Goal: Task Accomplishment & Management: Manage account settings

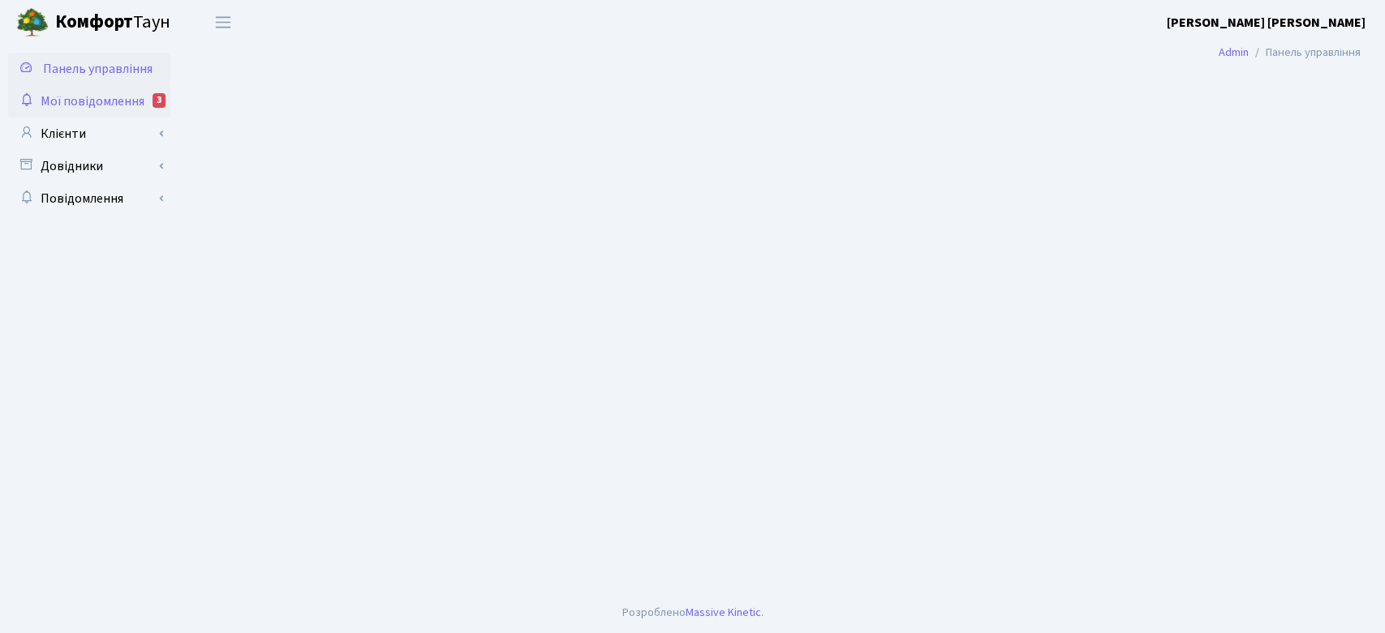
click at [116, 92] on span "Мої повідомлення" at bounding box center [93, 101] width 104 height 18
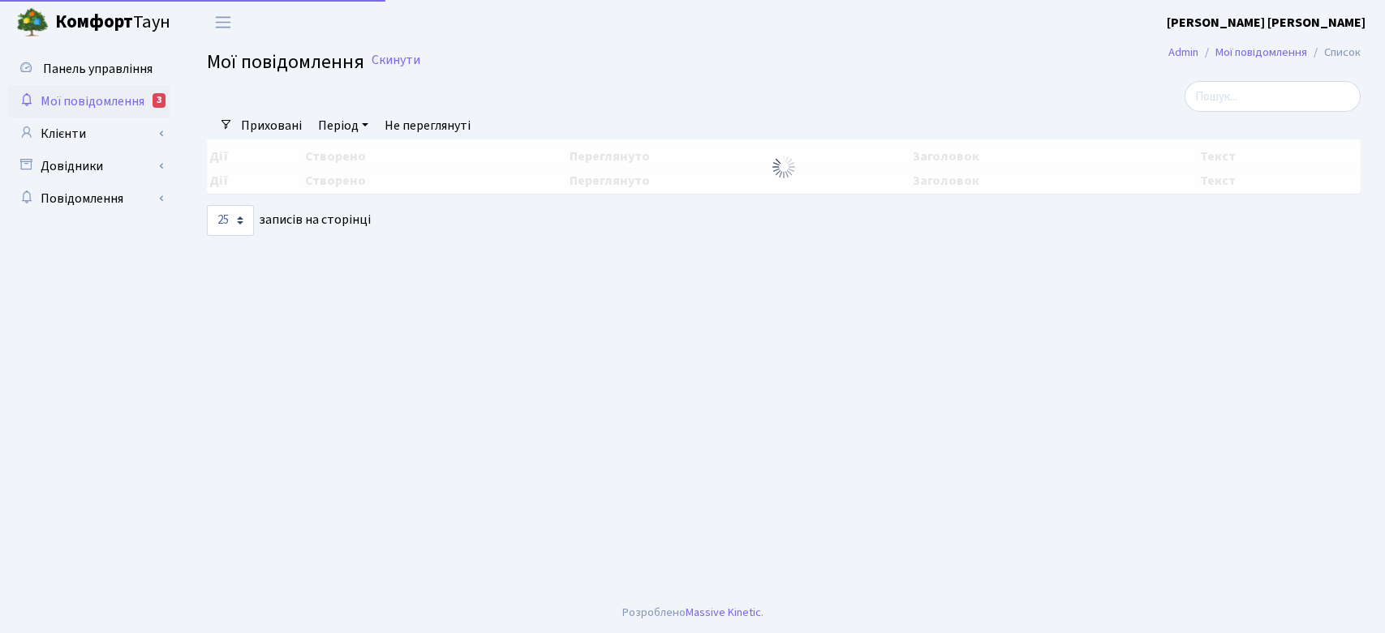
select select "25"
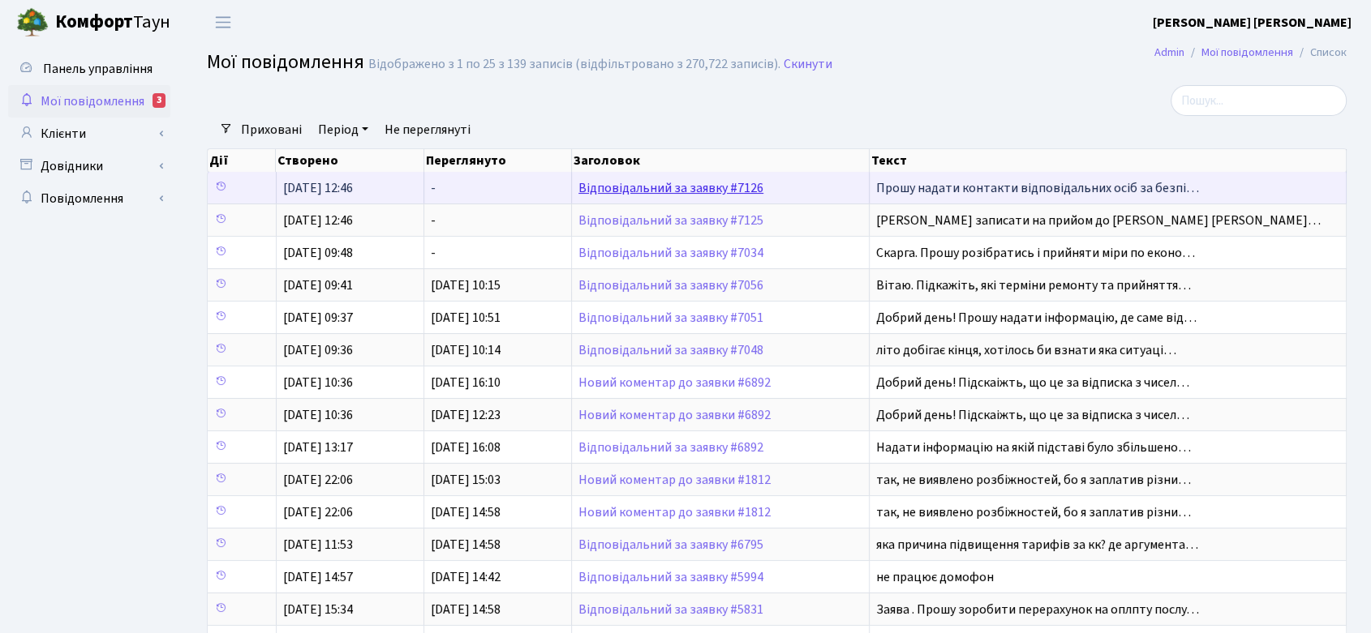
click at [675, 185] on link "Відповідальний за заявку #7126" at bounding box center [670, 188] width 185 height 18
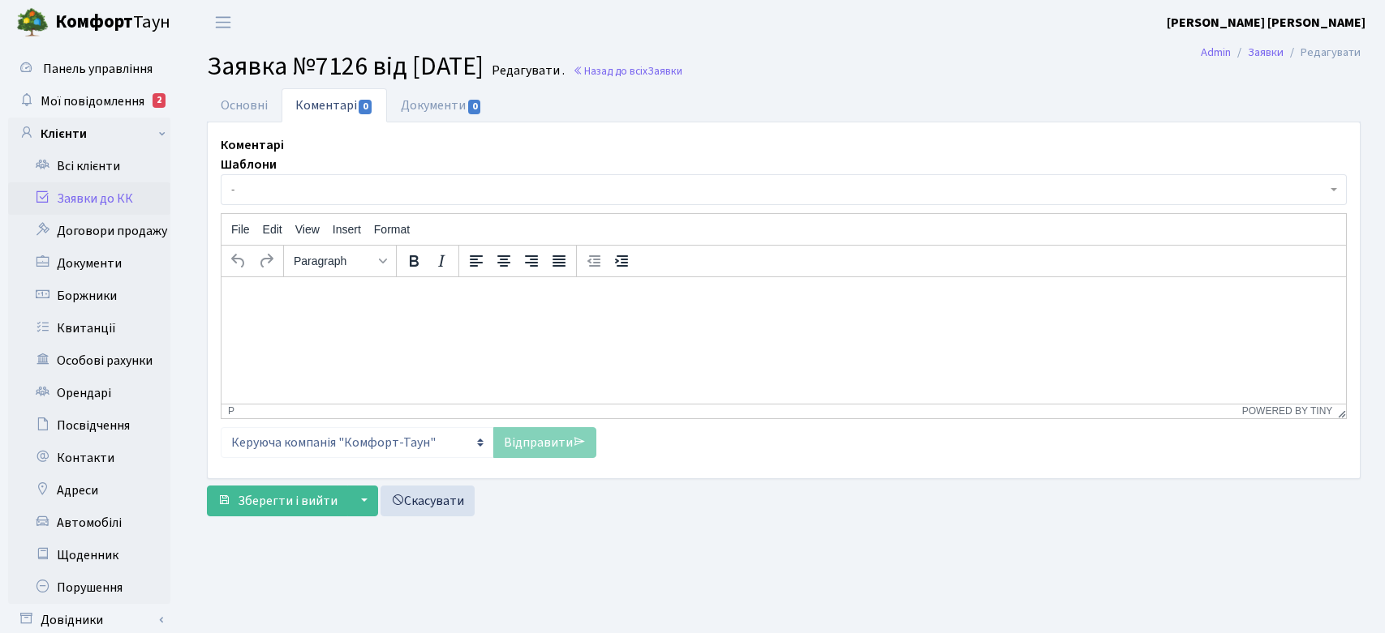
select select "16446"
select select "66"
click at [238, 110] on link "Основні" at bounding box center [244, 104] width 75 height 33
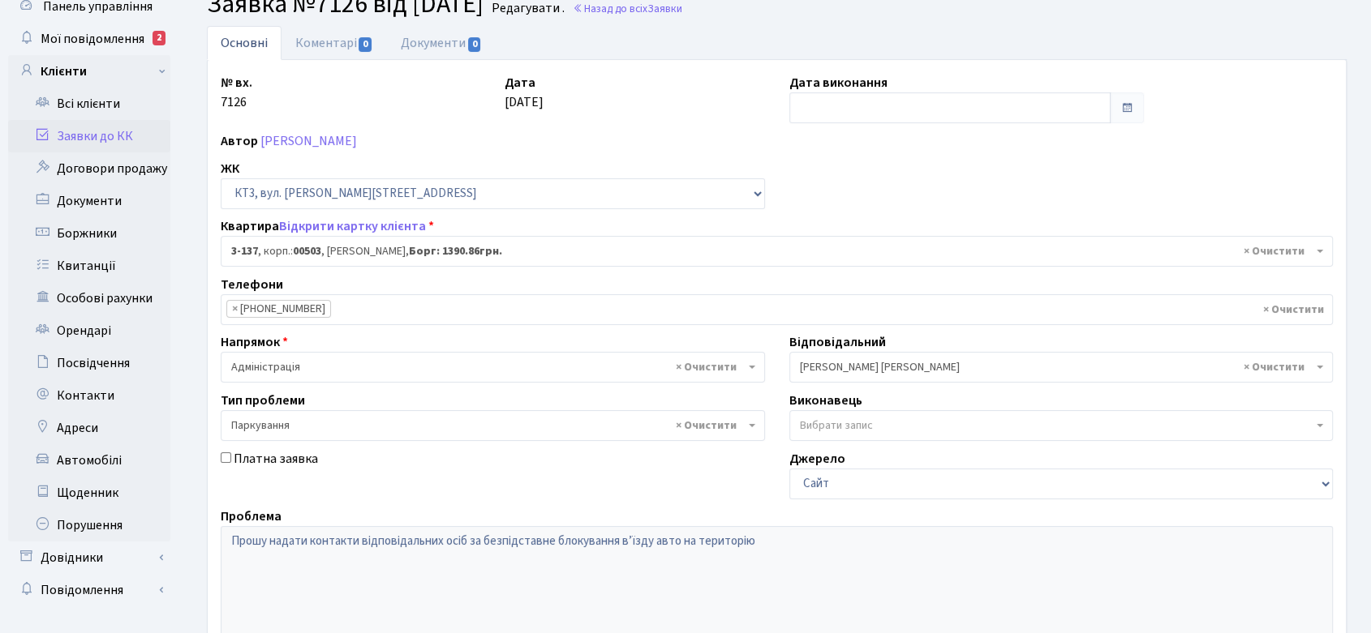
scroll to position [90, 0]
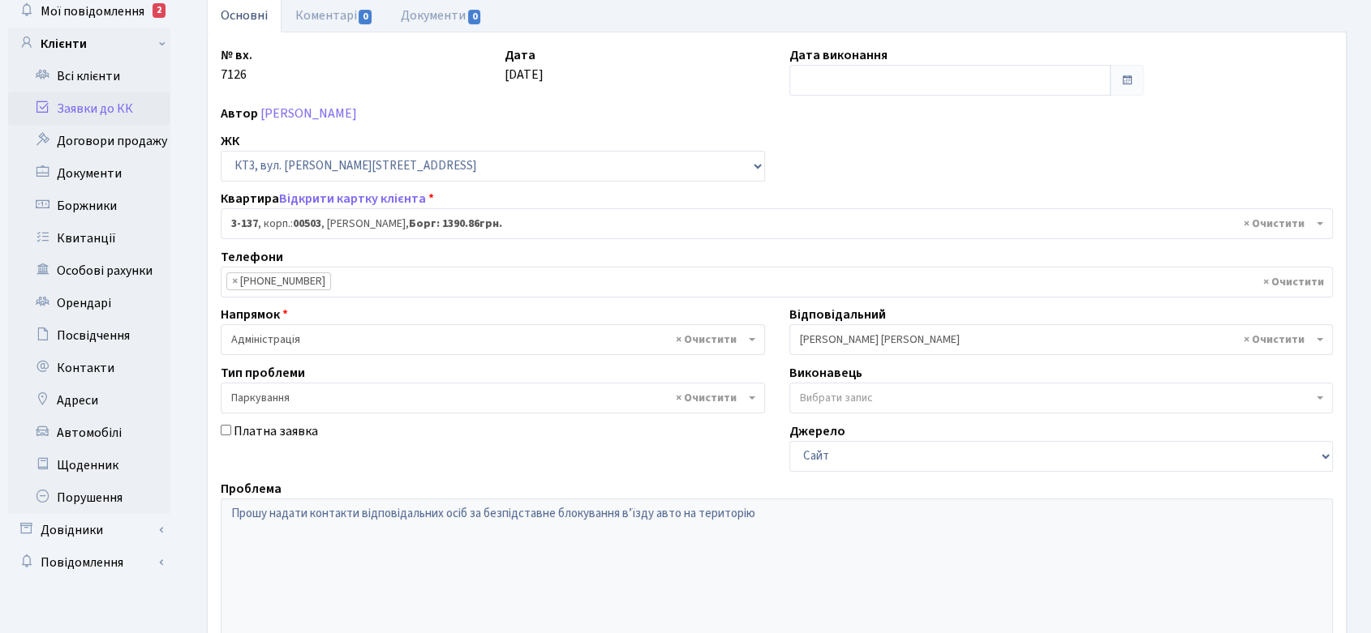
click at [208, 513] on div "№ вх. 7126 Дата 19.08.2025 Дата виконання Автор Лункевич Володимир Володимирови…" at bounding box center [777, 411] width 1138 height 758
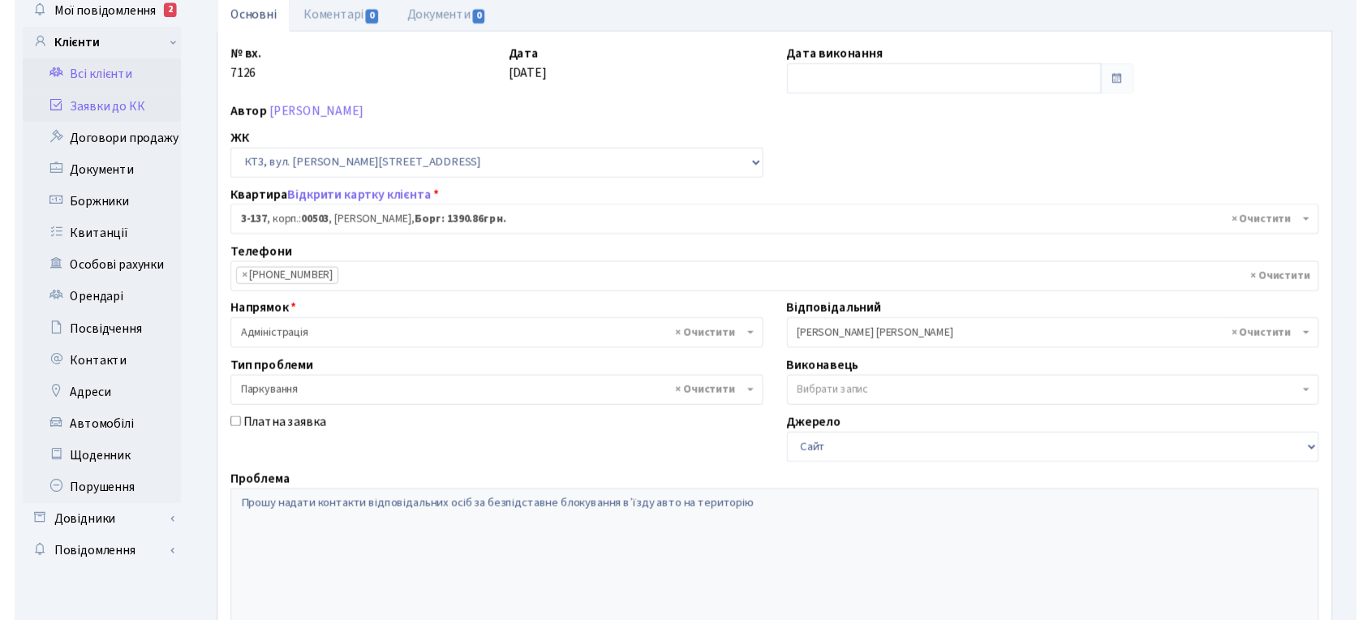
scroll to position [0, 0]
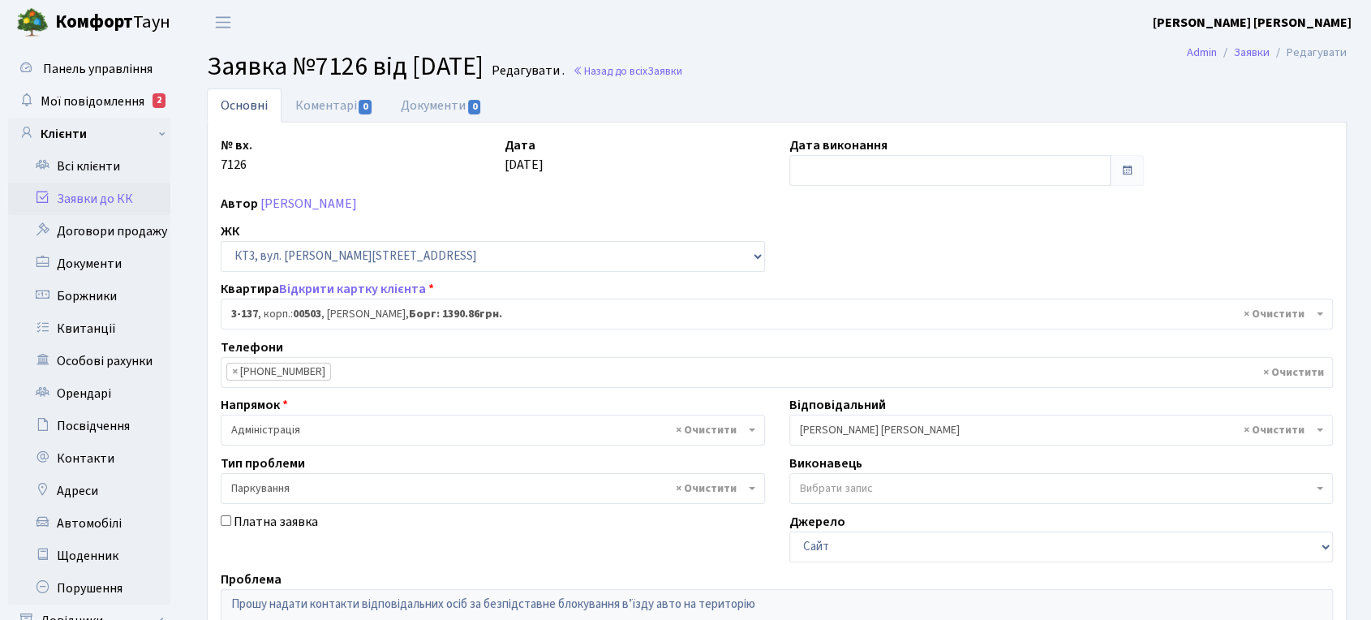
click at [915, 427] on span "× Колесніков В." at bounding box center [1056, 430] width 513 height 16
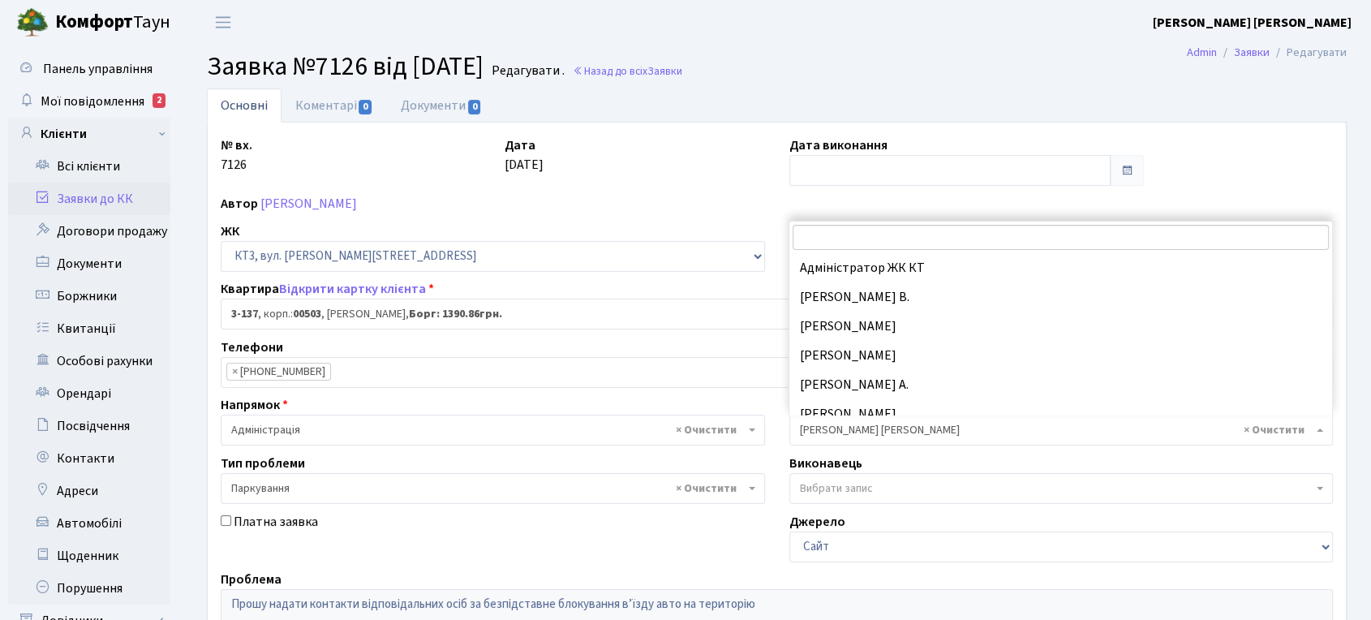
scroll to position [146, 0]
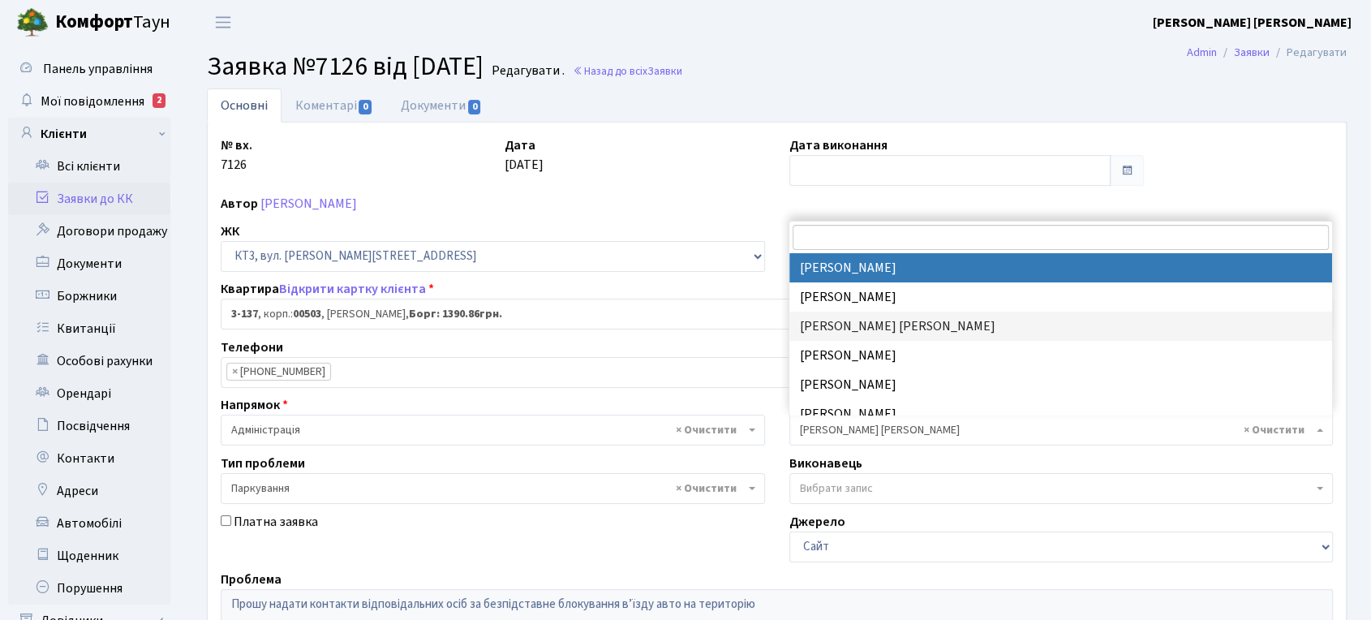
click at [870, 238] on input "search" at bounding box center [1060, 237] width 536 height 25
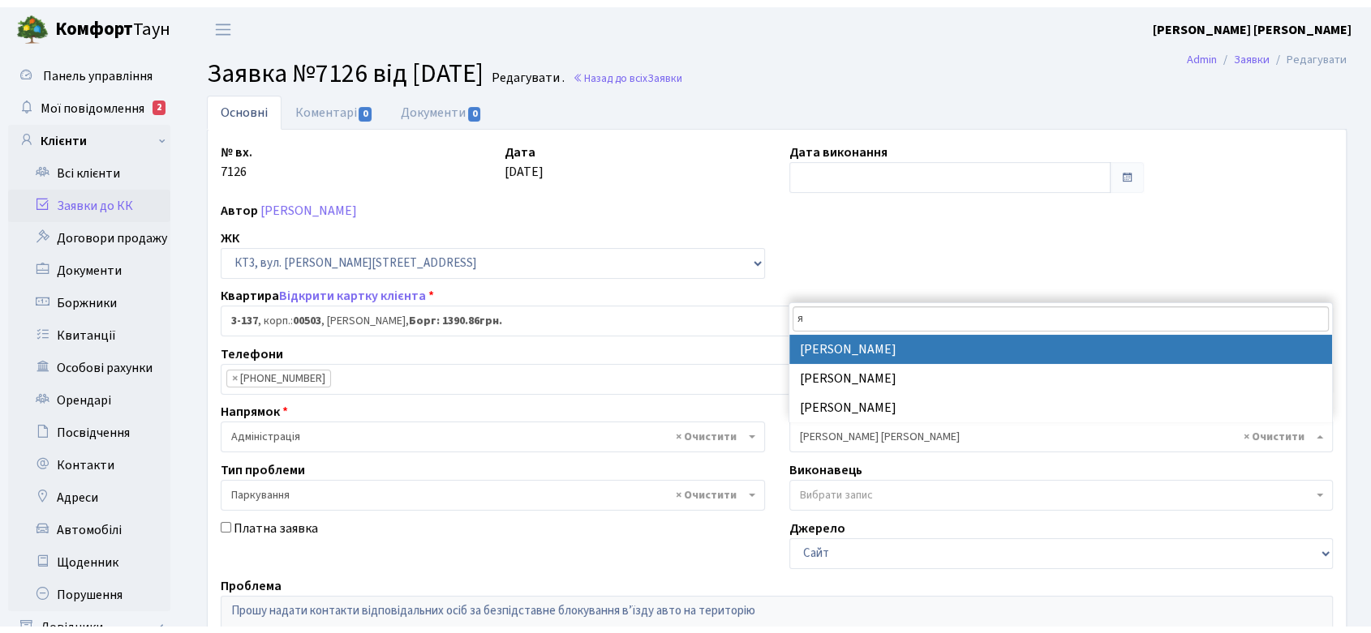
scroll to position [0, 0]
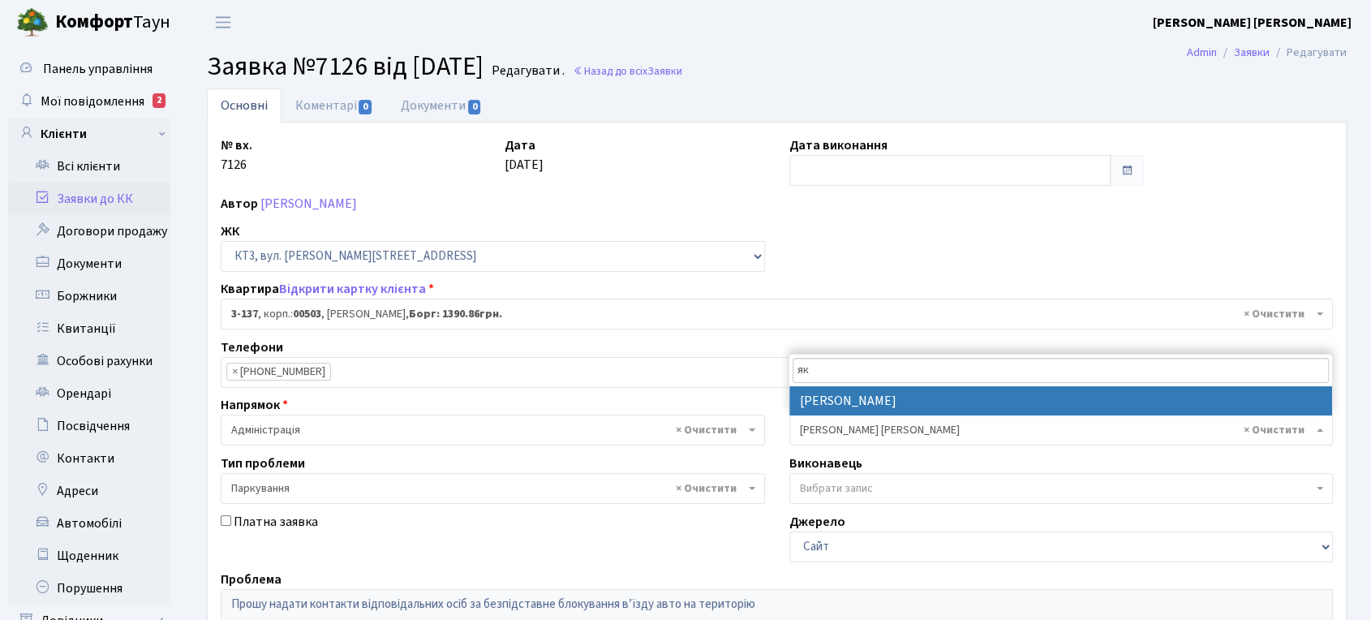
type input "як"
select select "110"
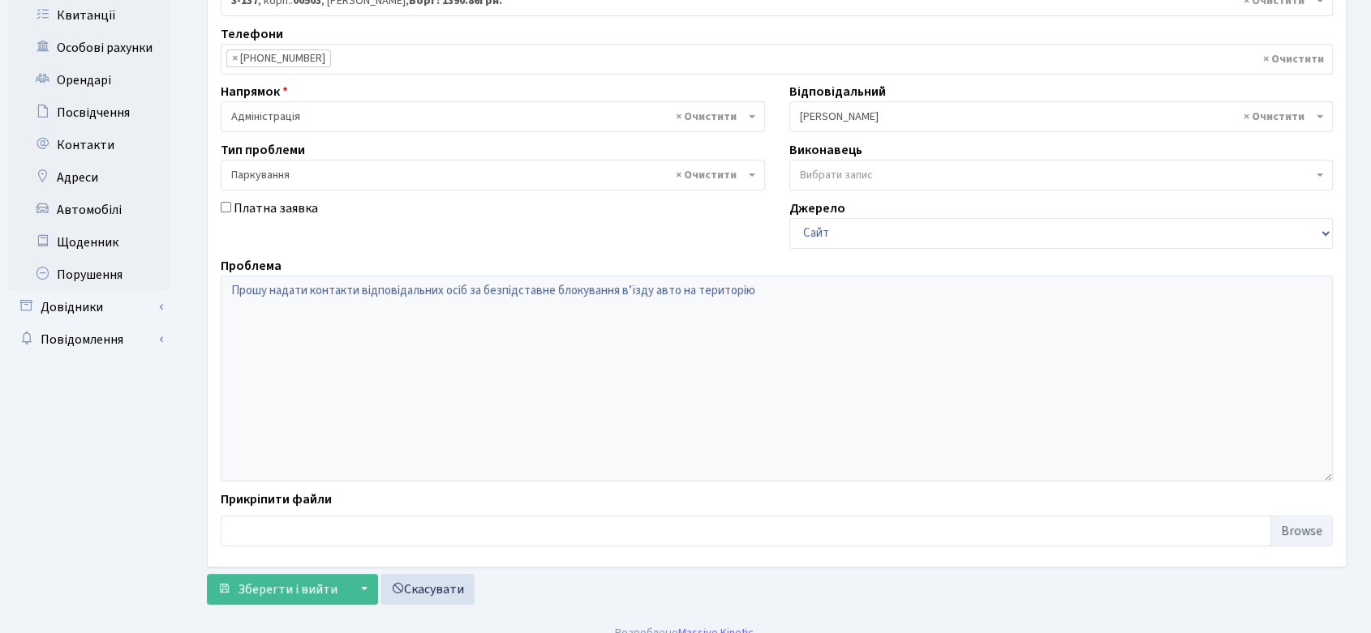
scroll to position [332, 0]
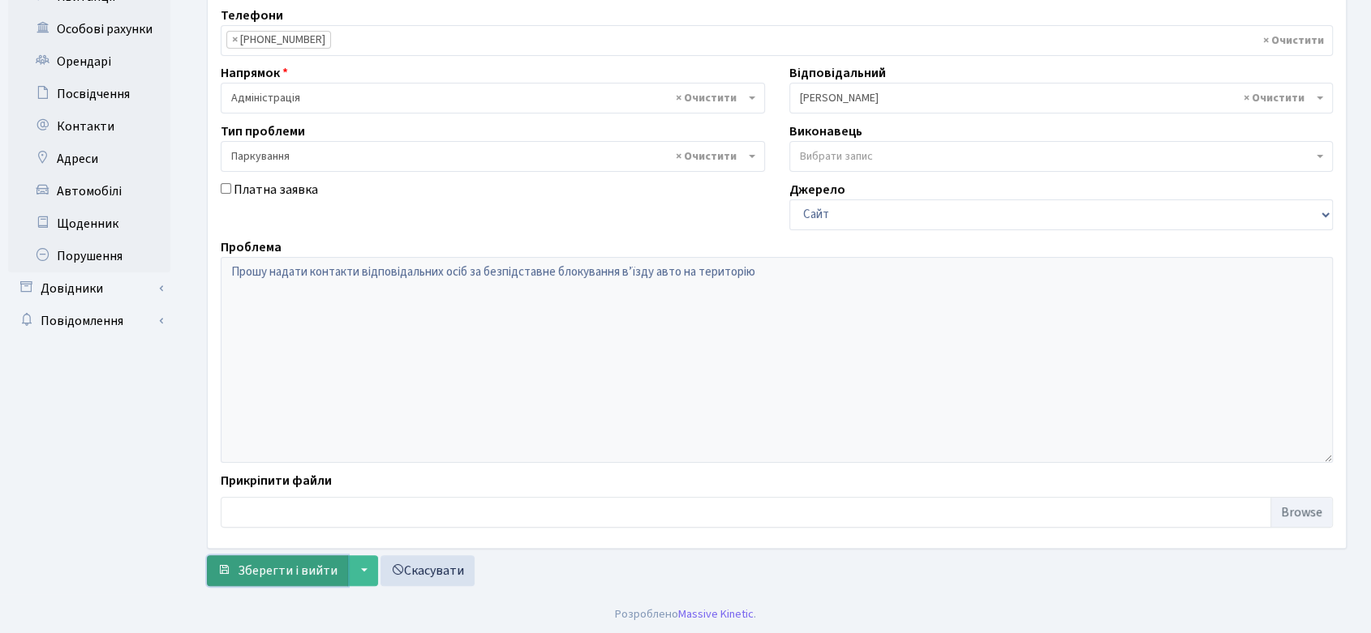
click at [292, 574] on span "Зберегти і вийти" at bounding box center [288, 571] width 100 height 18
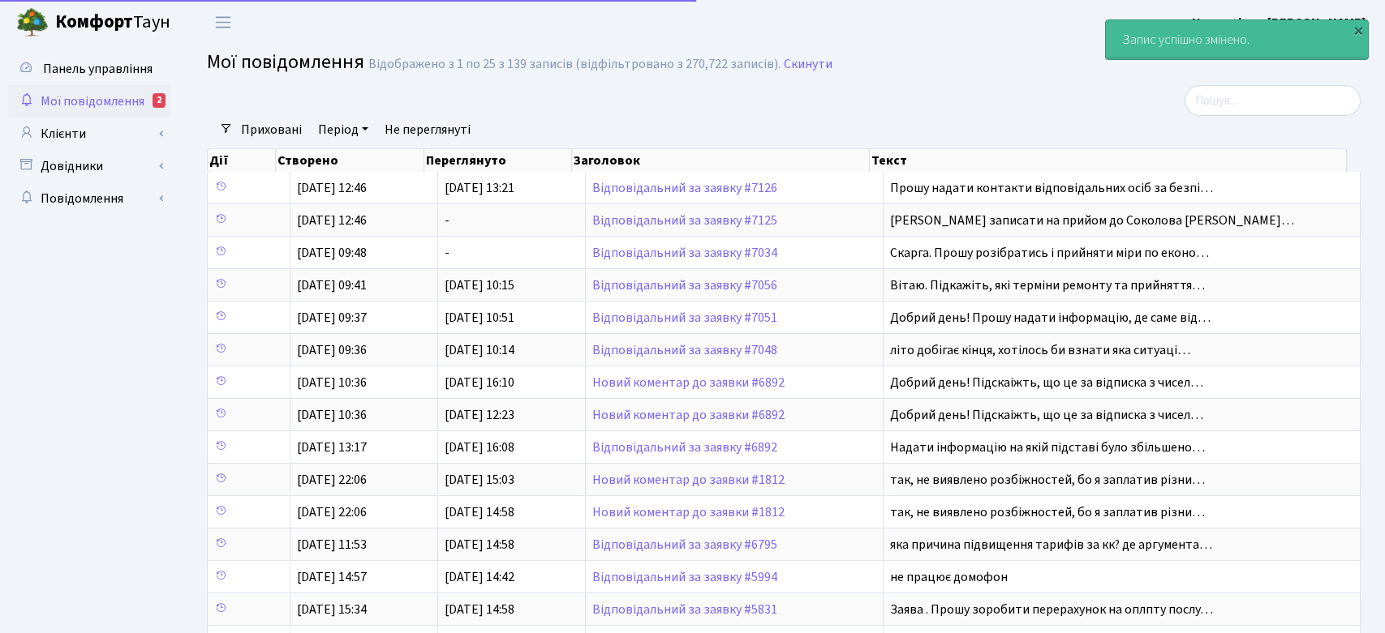
select select "25"
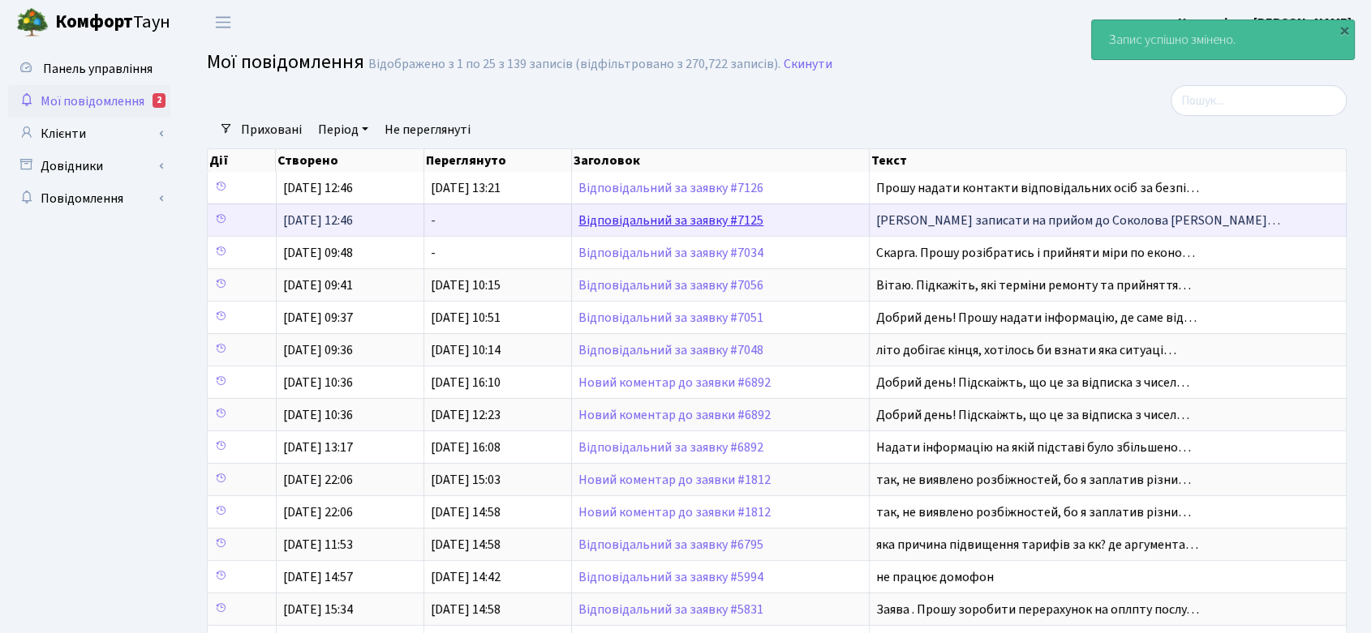
click at [678, 220] on link "Відповідальний за заявку #7125" at bounding box center [670, 221] width 185 height 18
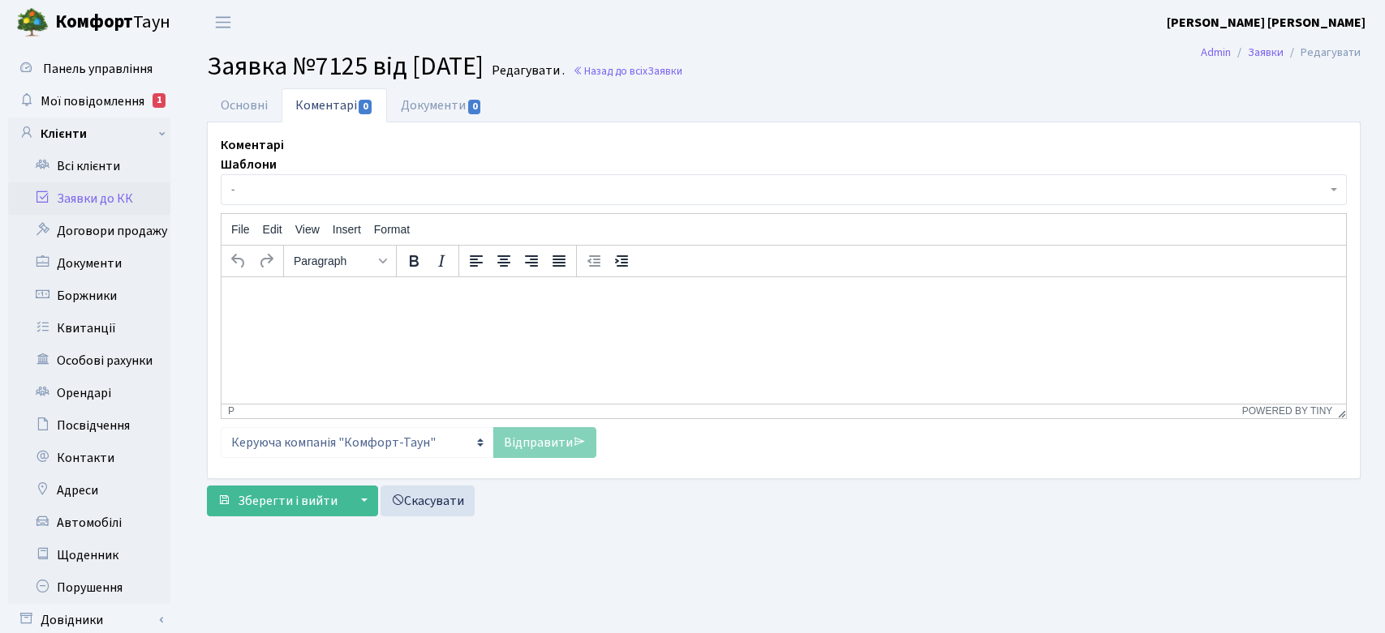
select select "16446"
select select "55"
click at [235, 106] on link "Основні" at bounding box center [244, 104] width 75 height 33
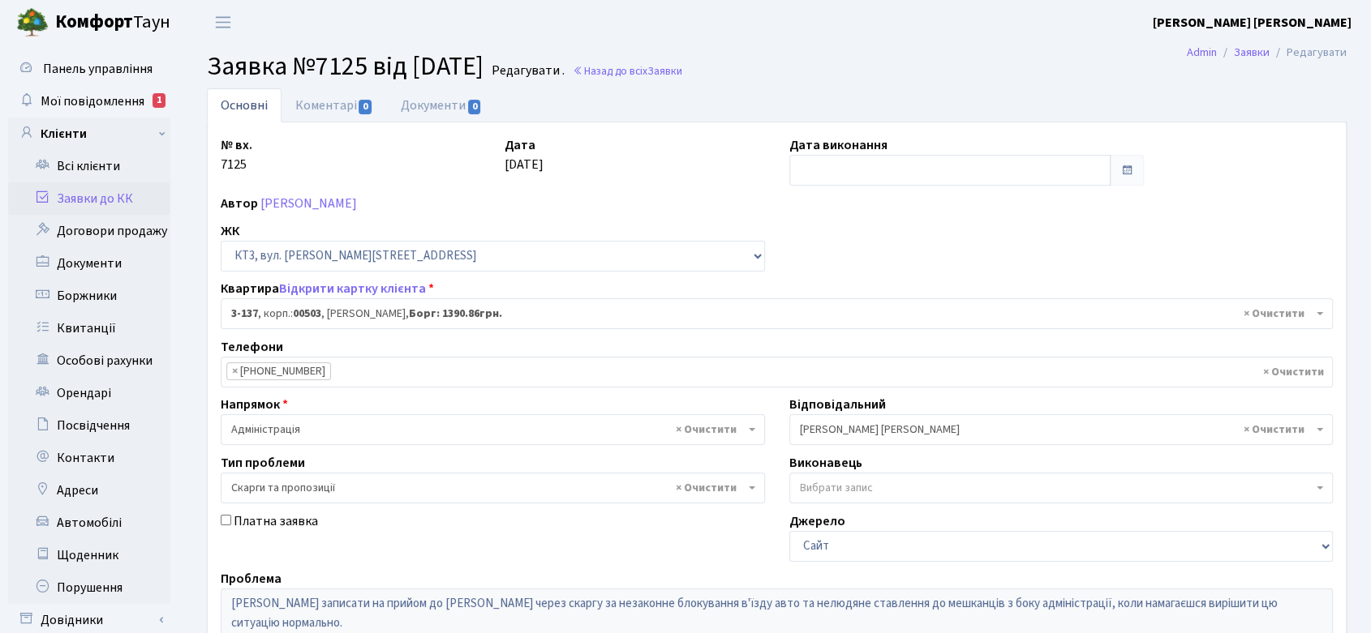
click at [916, 426] on span "× Колесніков В." at bounding box center [1056, 430] width 513 height 16
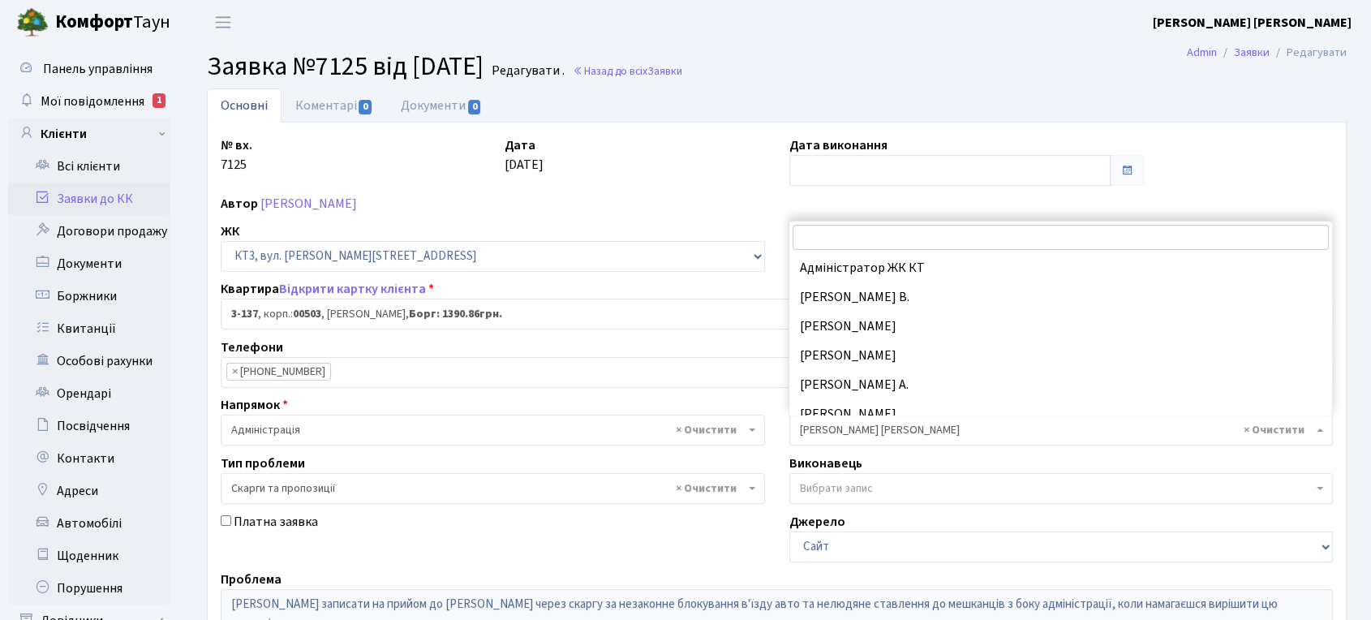
scroll to position [146, 0]
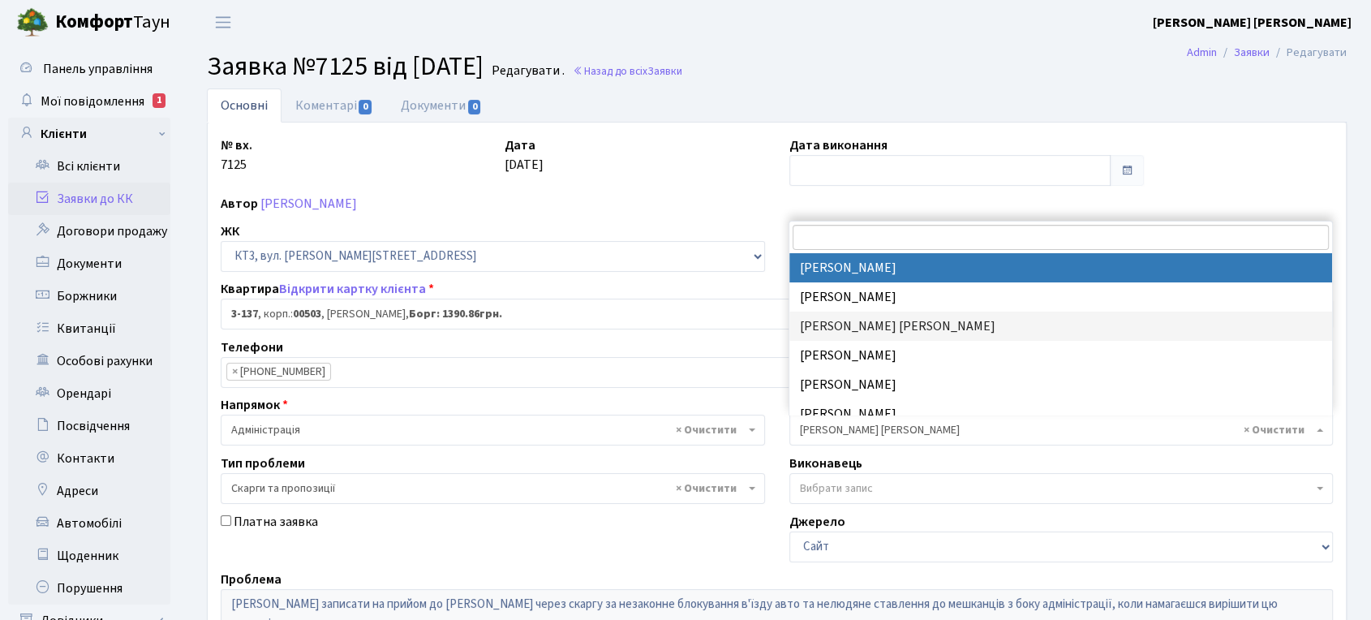
click at [818, 238] on input "search" at bounding box center [1060, 237] width 536 height 25
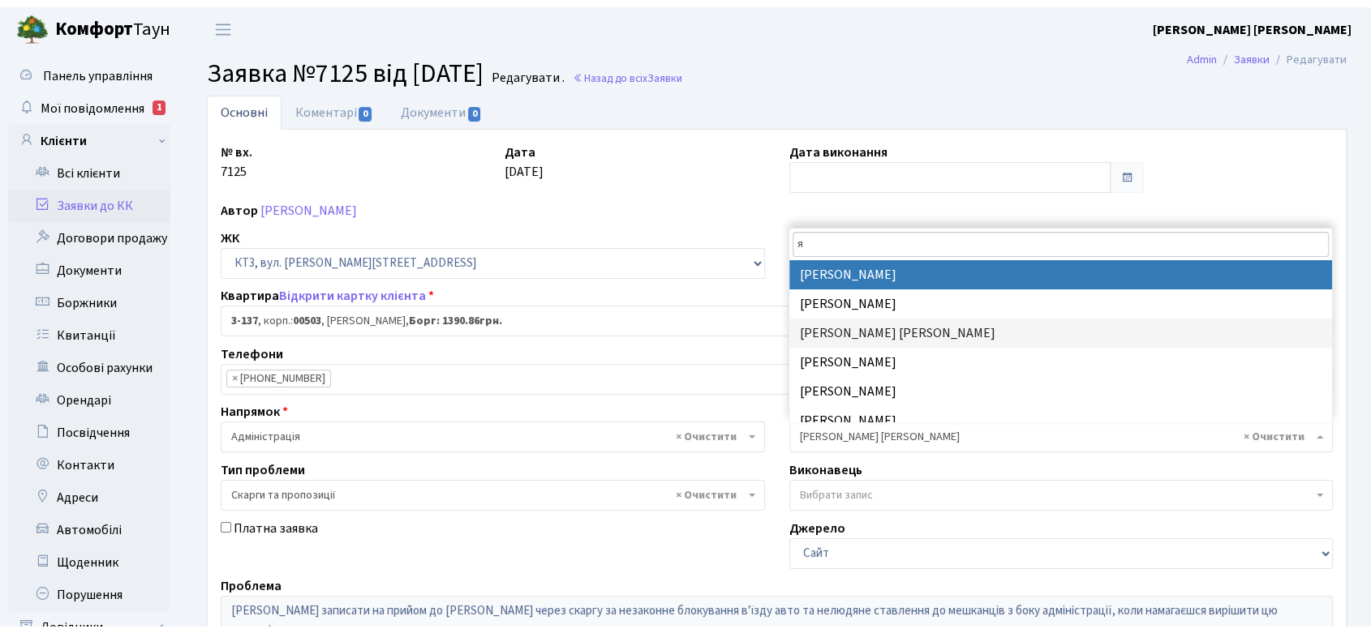
scroll to position [0, 0]
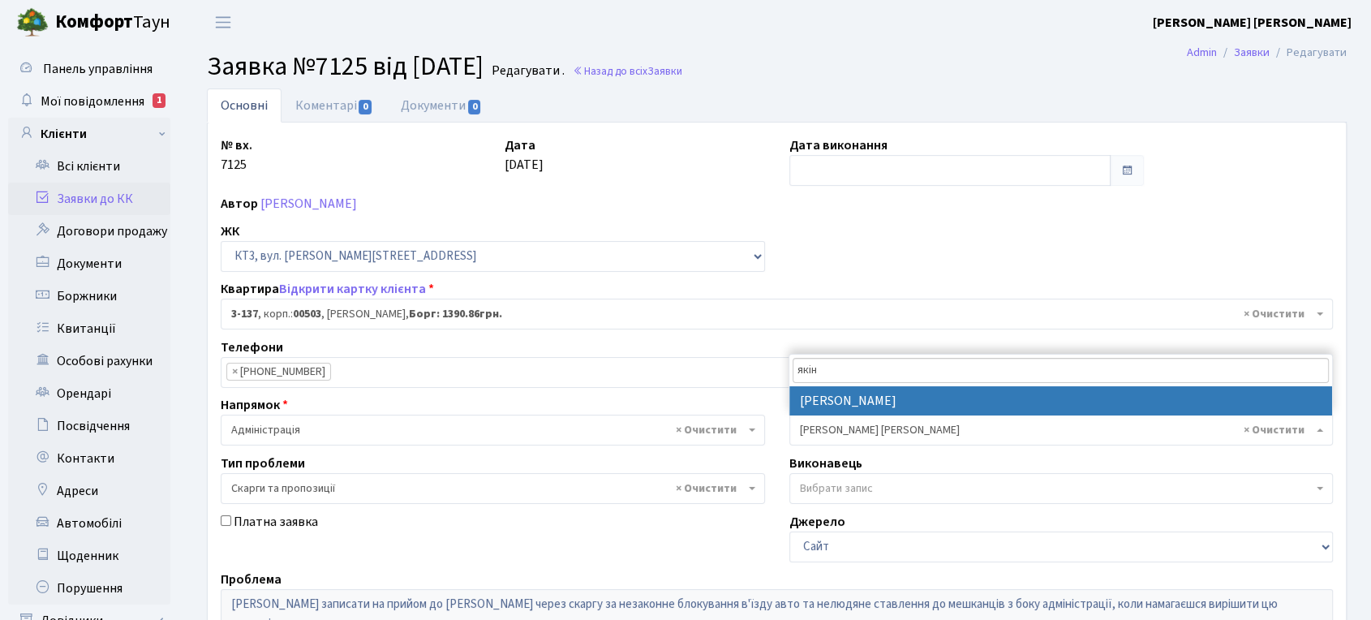
type input "якін"
select select "110"
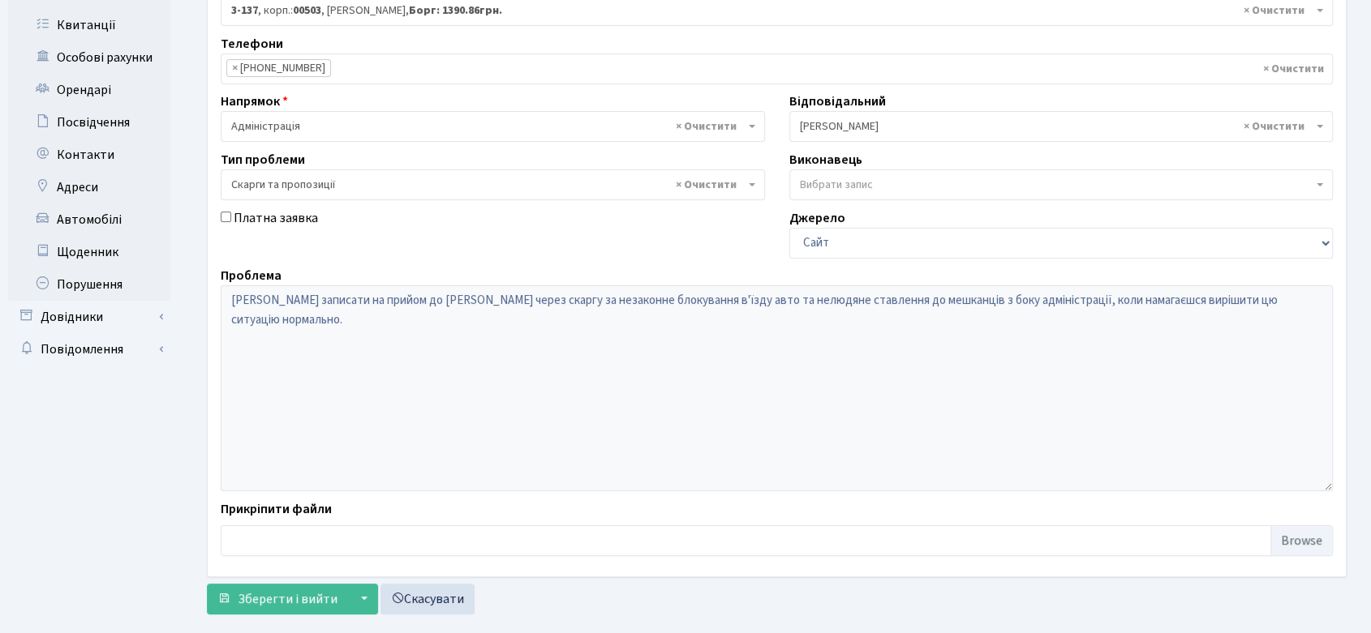
scroll to position [332, 0]
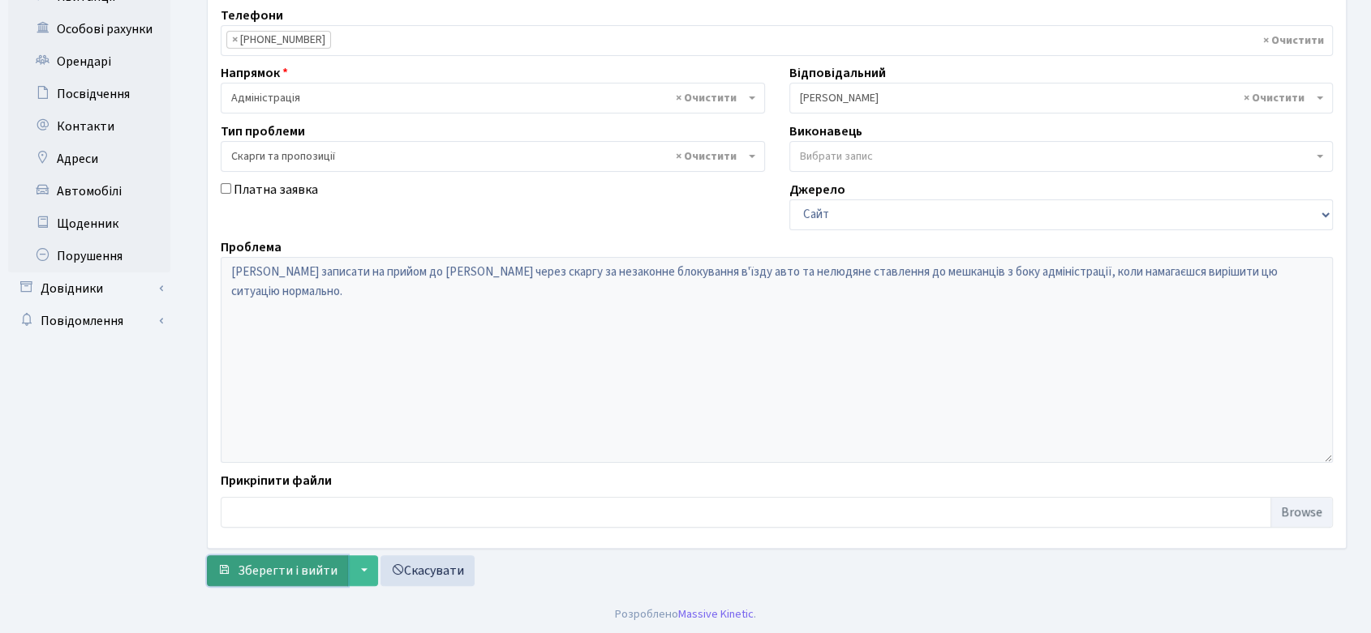
click at [301, 572] on span "Зберегти і вийти" at bounding box center [288, 571] width 100 height 18
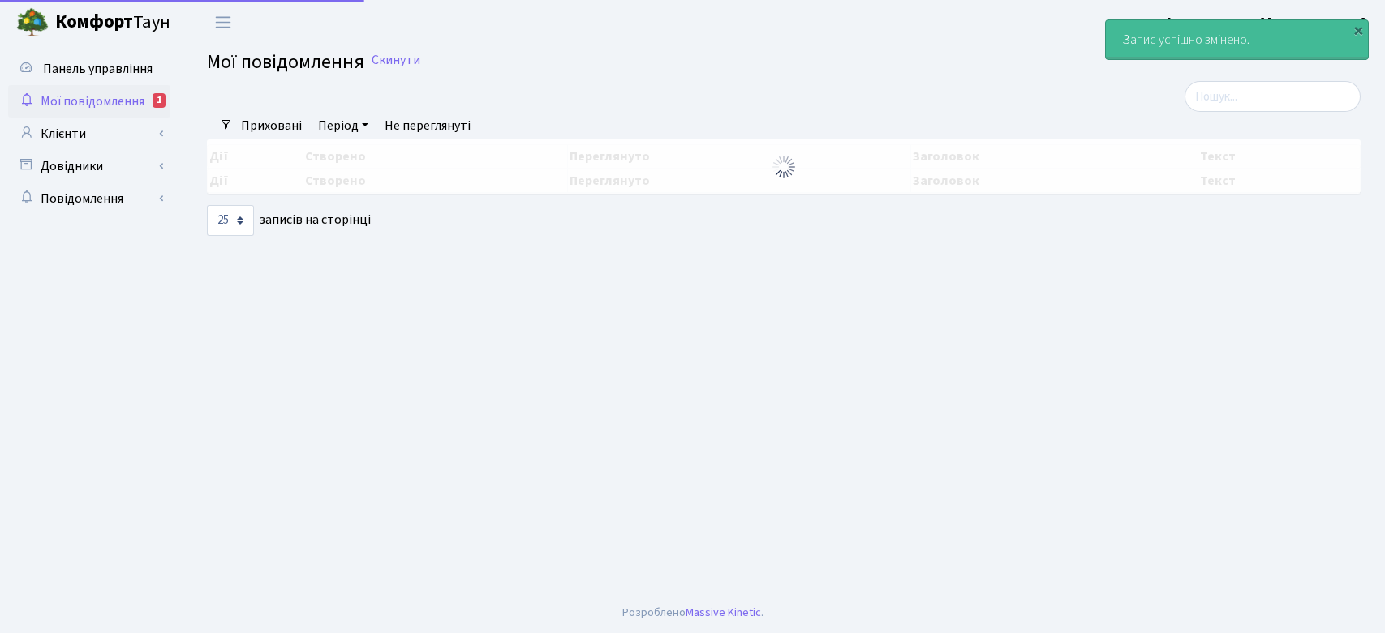
select select "25"
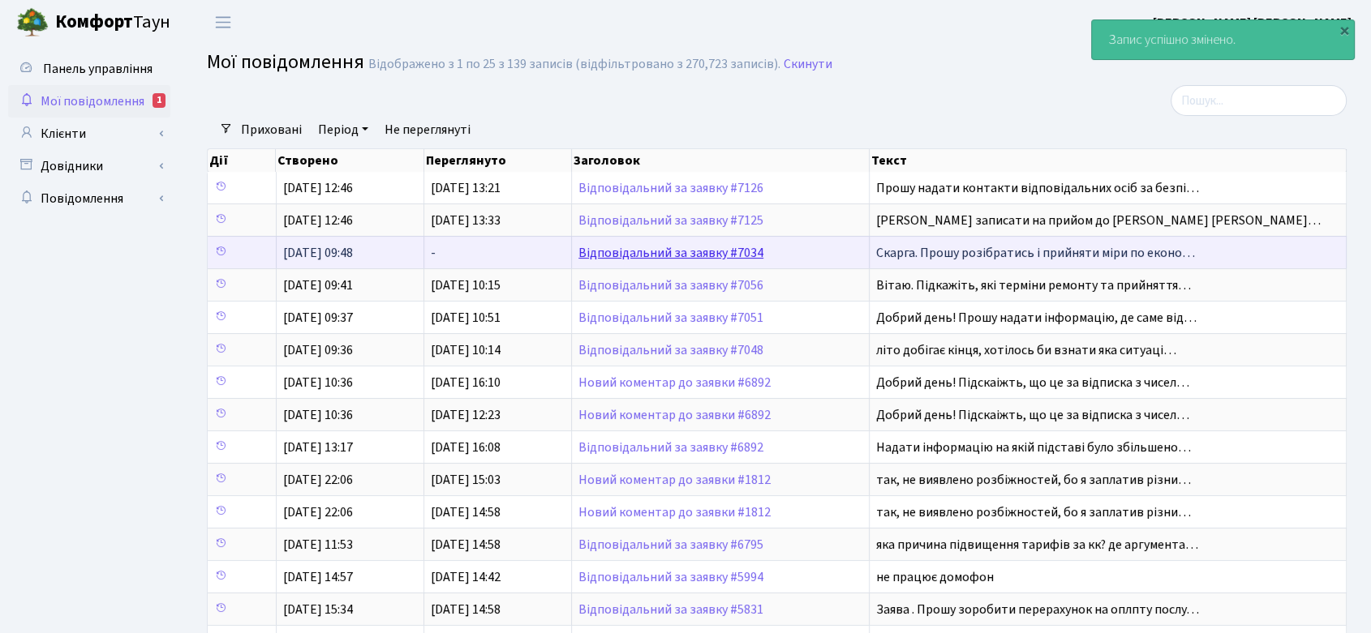
click at [645, 247] on link "Відповідальний за заявку #7034" at bounding box center [670, 253] width 185 height 18
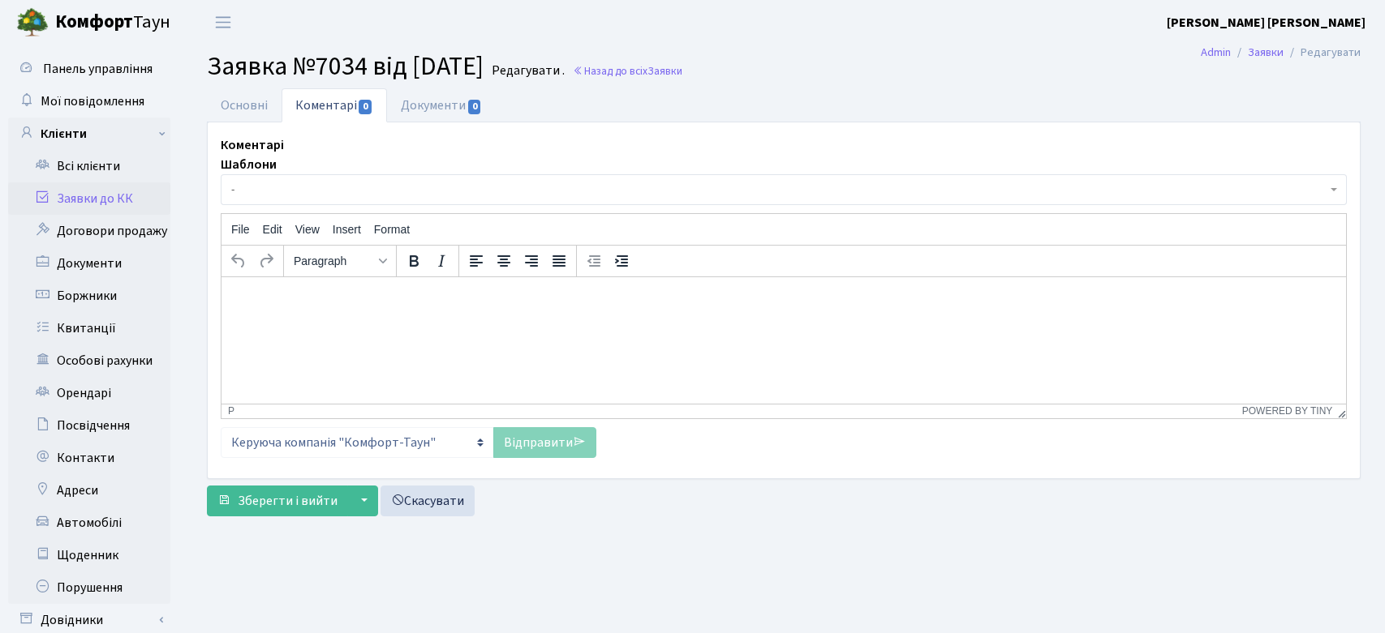
select select "306"
click at [221, 109] on link "Основні" at bounding box center [244, 104] width 75 height 33
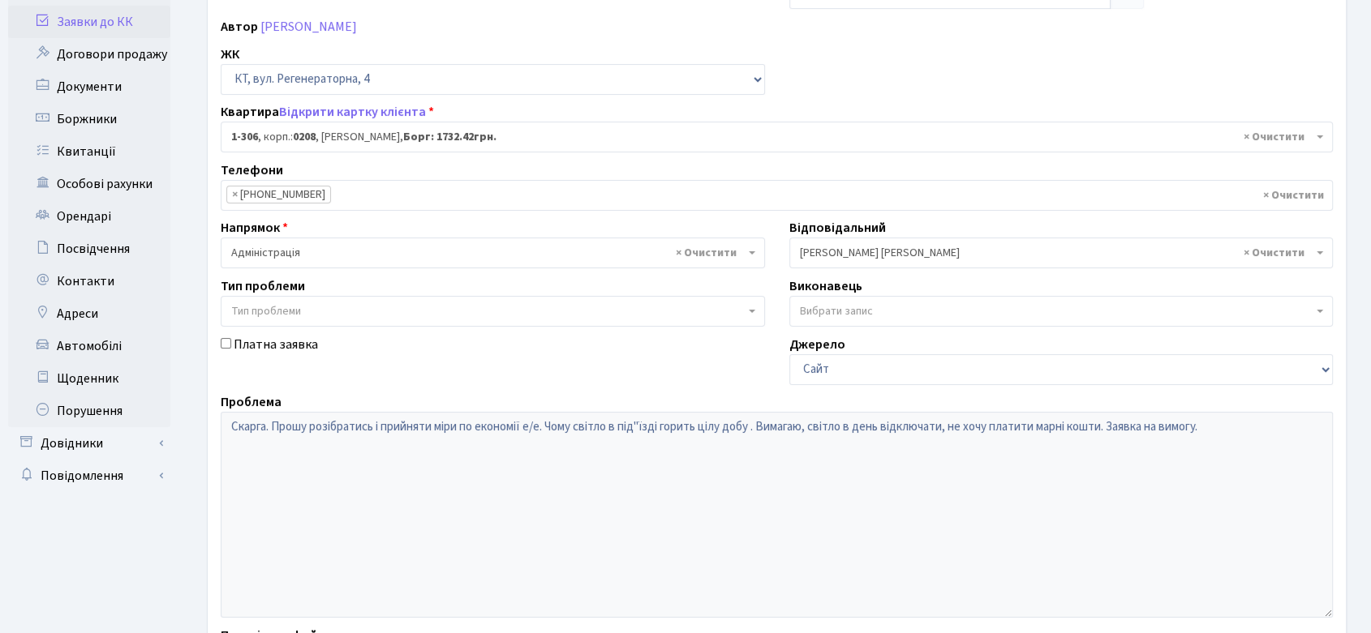
scroll to position [180, 0]
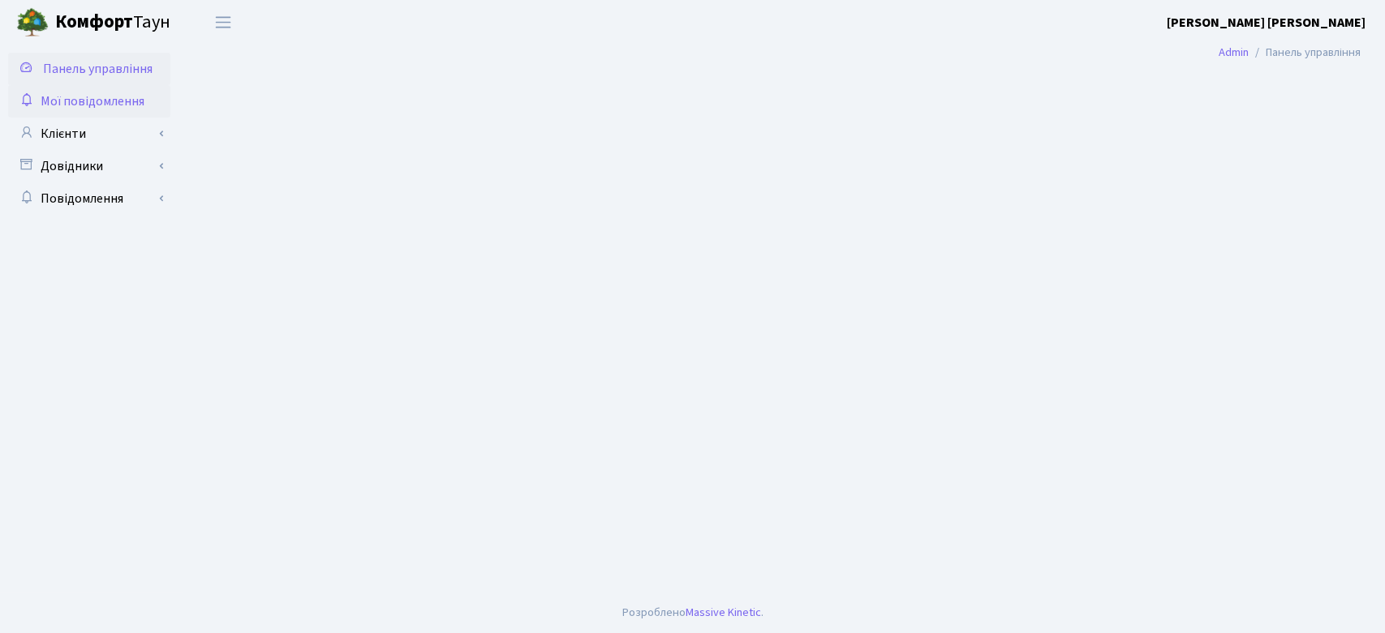
click at [88, 105] on span "Мої повідомлення" at bounding box center [93, 101] width 104 height 18
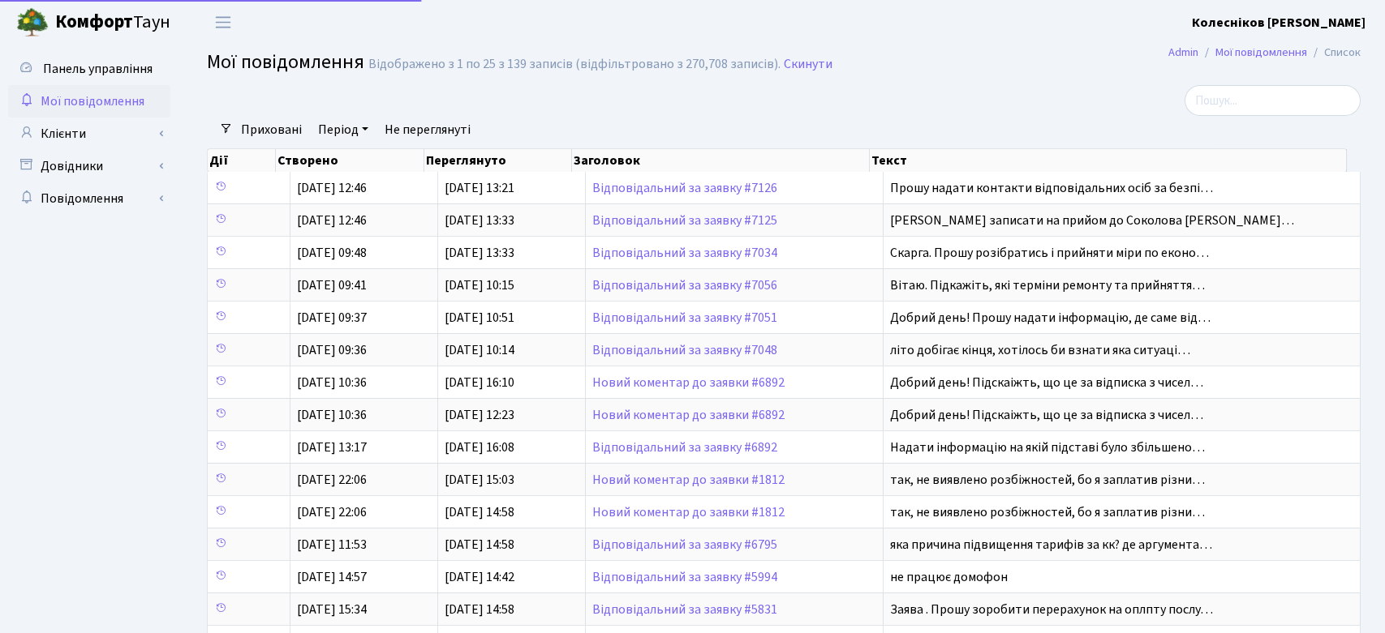
select select "25"
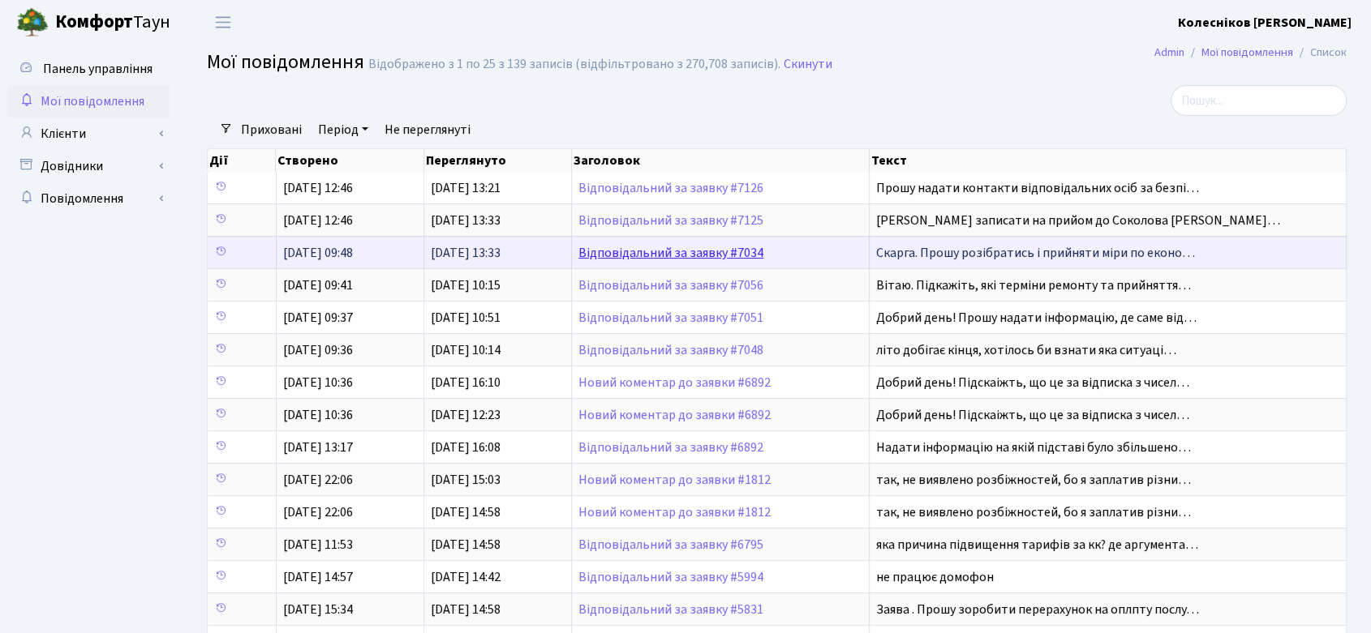
click at [688, 247] on link "Відповідальний за заявку #7034" at bounding box center [670, 253] width 185 height 18
click at [705, 248] on link "Відповідальний за заявку #7034" at bounding box center [670, 253] width 185 height 18
click at [713, 243] on td "Відповідальний за заявку #7034" at bounding box center [721, 252] width 298 height 32
click at [741, 254] on link "Відповідальний за заявку #7034" at bounding box center [670, 253] width 185 height 18
click at [749, 247] on link "Відповідальний за заявку #7034" at bounding box center [670, 253] width 185 height 18
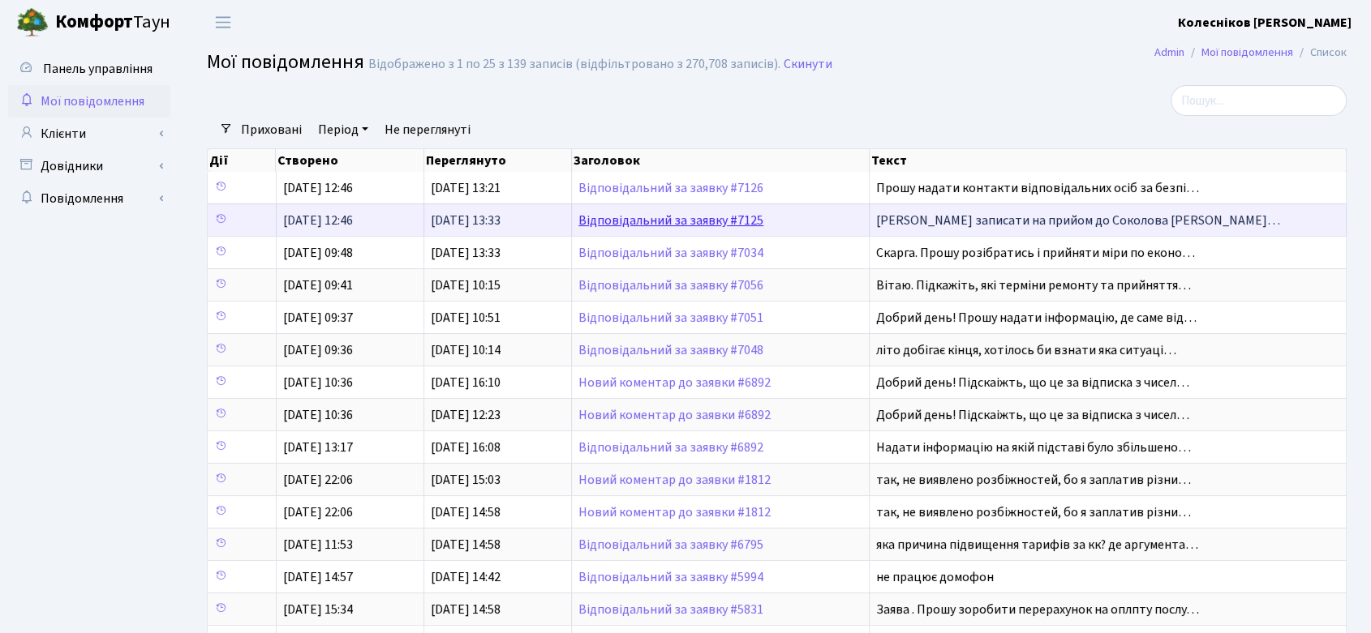
click at [719, 213] on link "Відповідальний за заявку #7125" at bounding box center [670, 221] width 185 height 18
click at [720, 218] on link "Відповідальний за заявку #7125" at bounding box center [670, 221] width 185 height 18
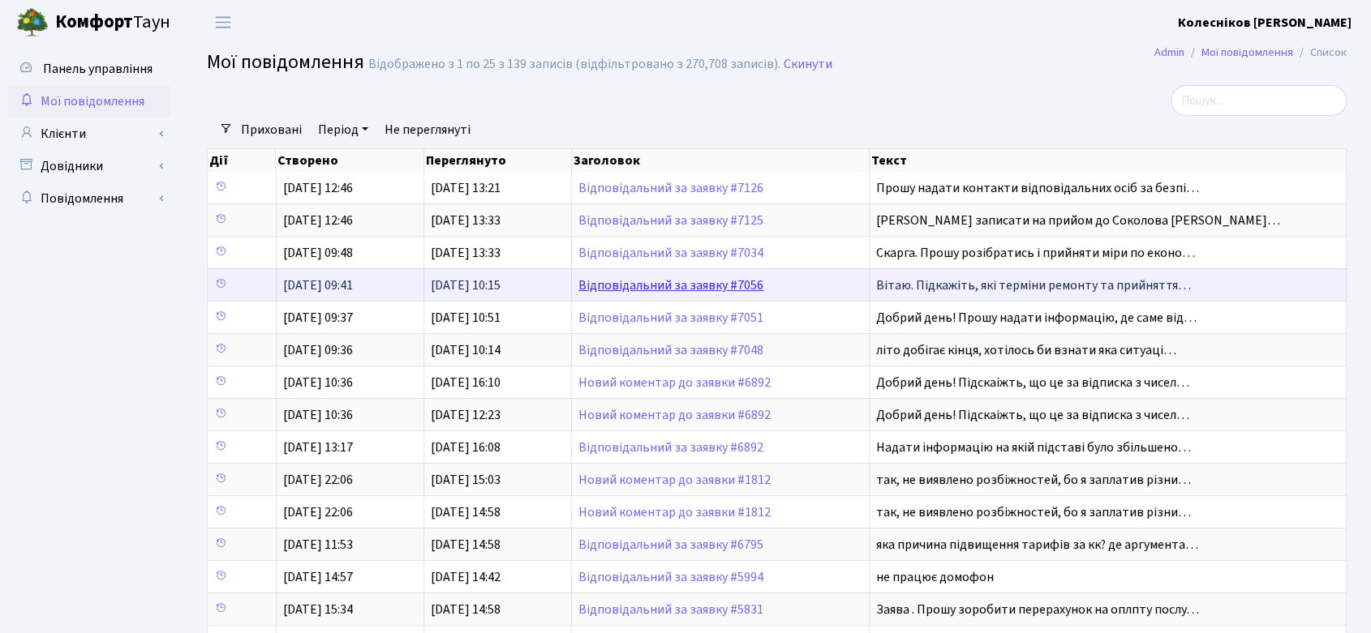
click at [719, 290] on link "Відповідальний за заявку #7056" at bounding box center [670, 286] width 185 height 18
click at [718, 288] on link "Відповідальний за заявку #7056" at bounding box center [670, 286] width 185 height 18
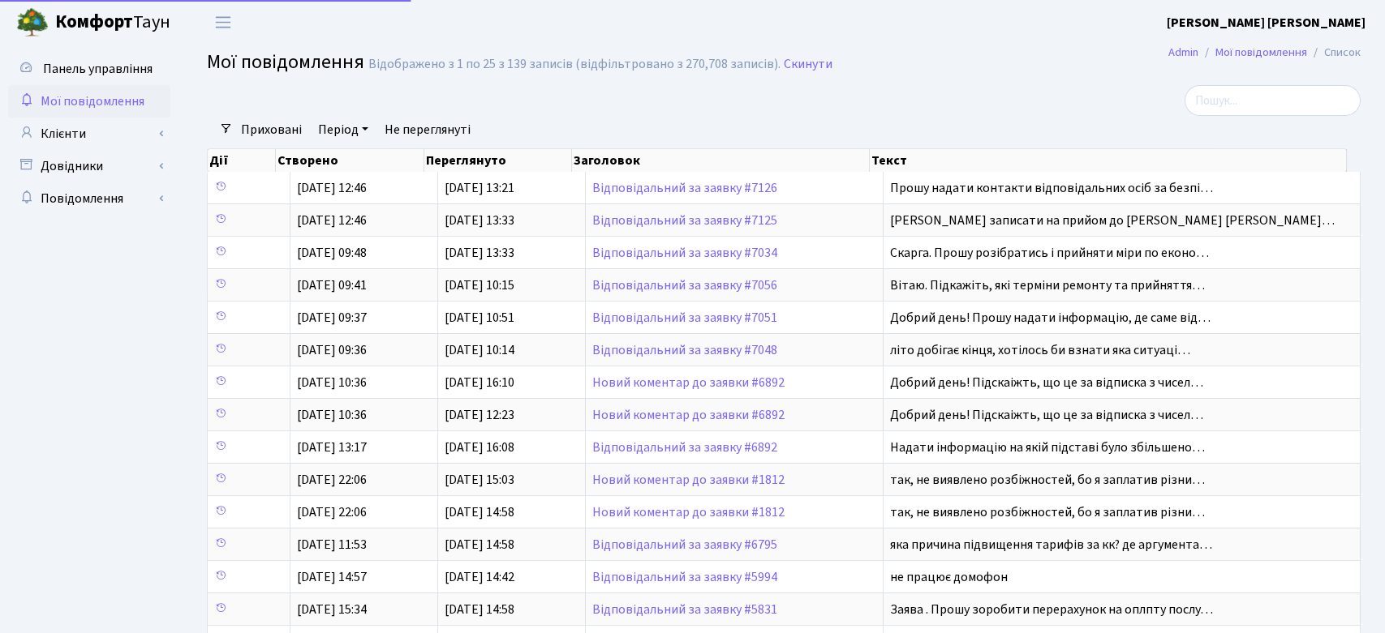
select select "25"
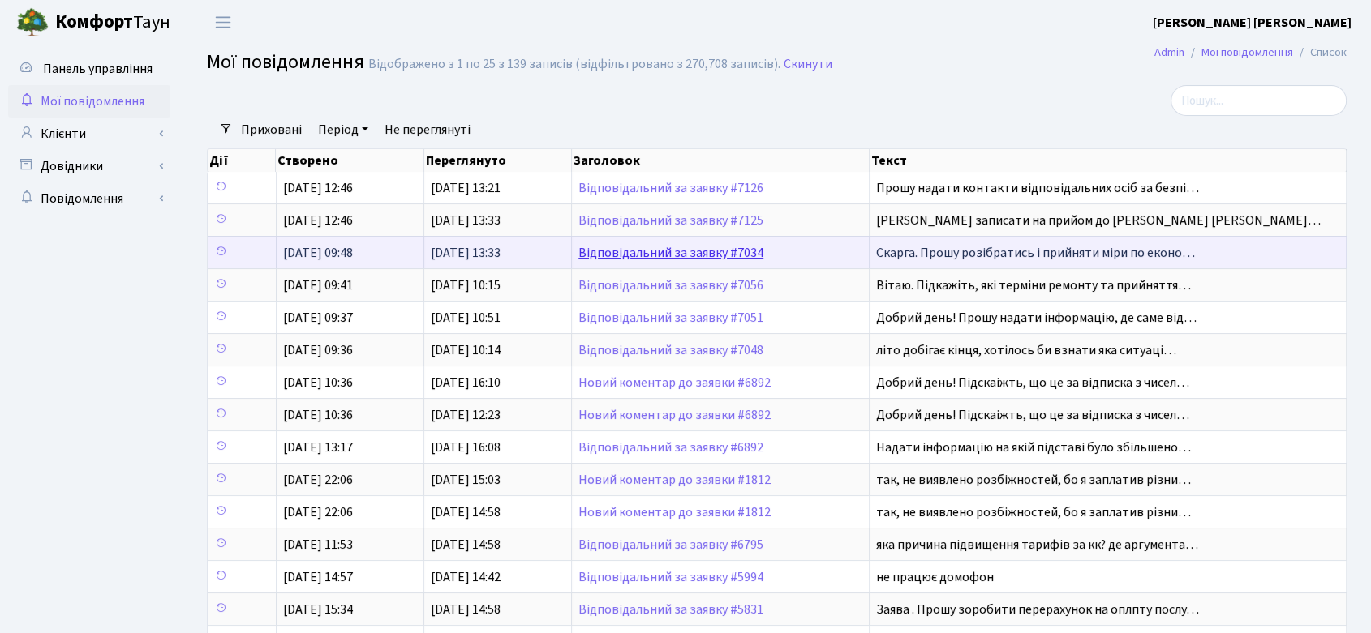
click at [642, 249] on link "Відповідальний за заявку #7034" at bounding box center [670, 253] width 185 height 18
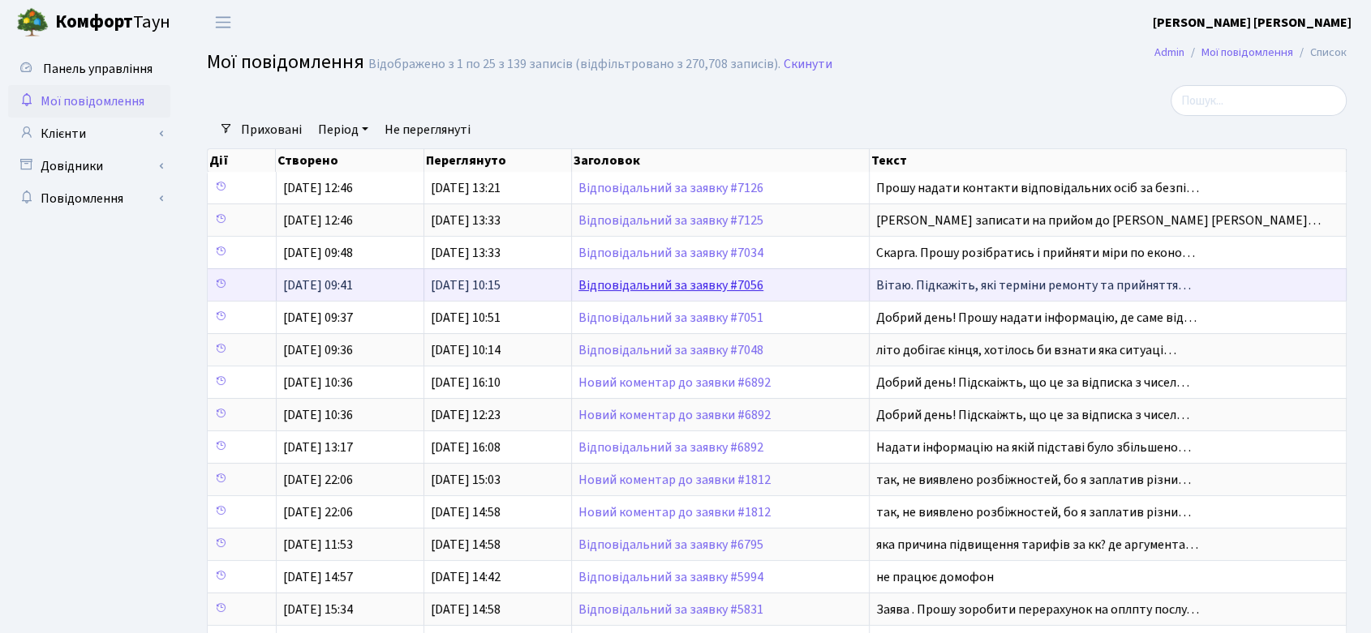
click at [661, 277] on link "Відповідальний за заявку #7056" at bounding box center [670, 286] width 185 height 18
click at [661, 281] on link "Відповідальний за заявку #7056" at bounding box center [670, 286] width 185 height 18
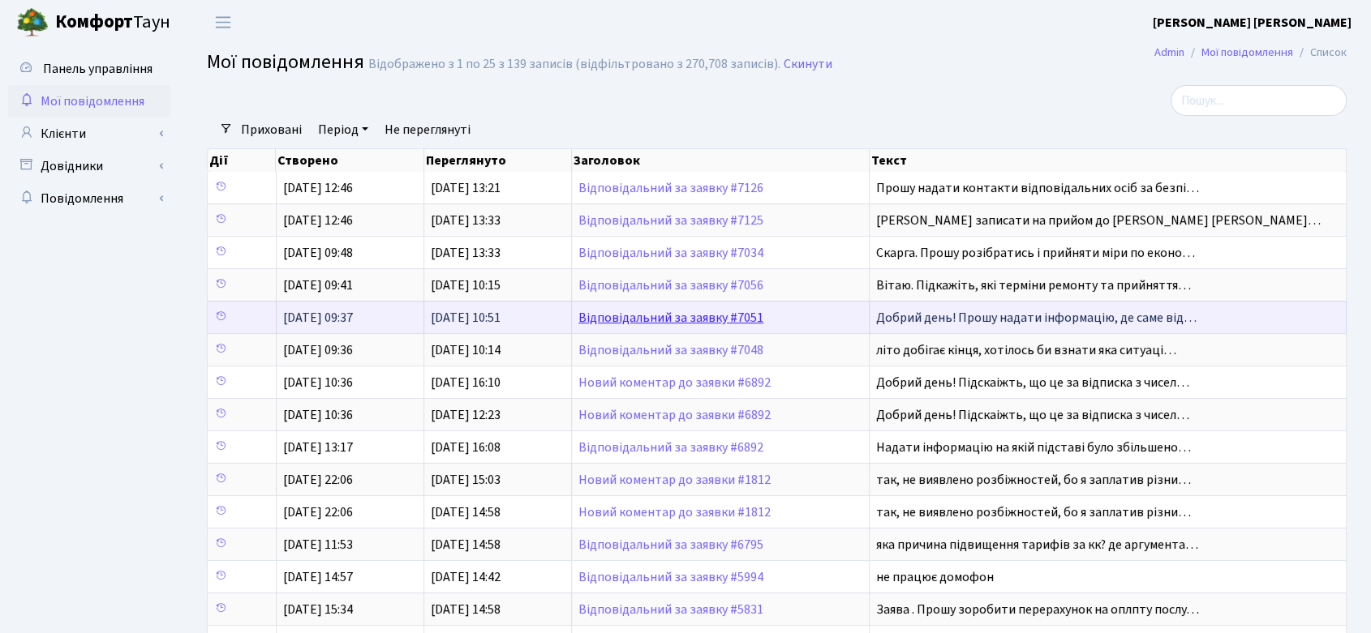
click at [664, 311] on link "Відповідальний за заявку #7051" at bounding box center [670, 318] width 185 height 18
click at [666, 312] on link "Відповідальний за заявку #7051" at bounding box center [670, 318] width 185 height 18
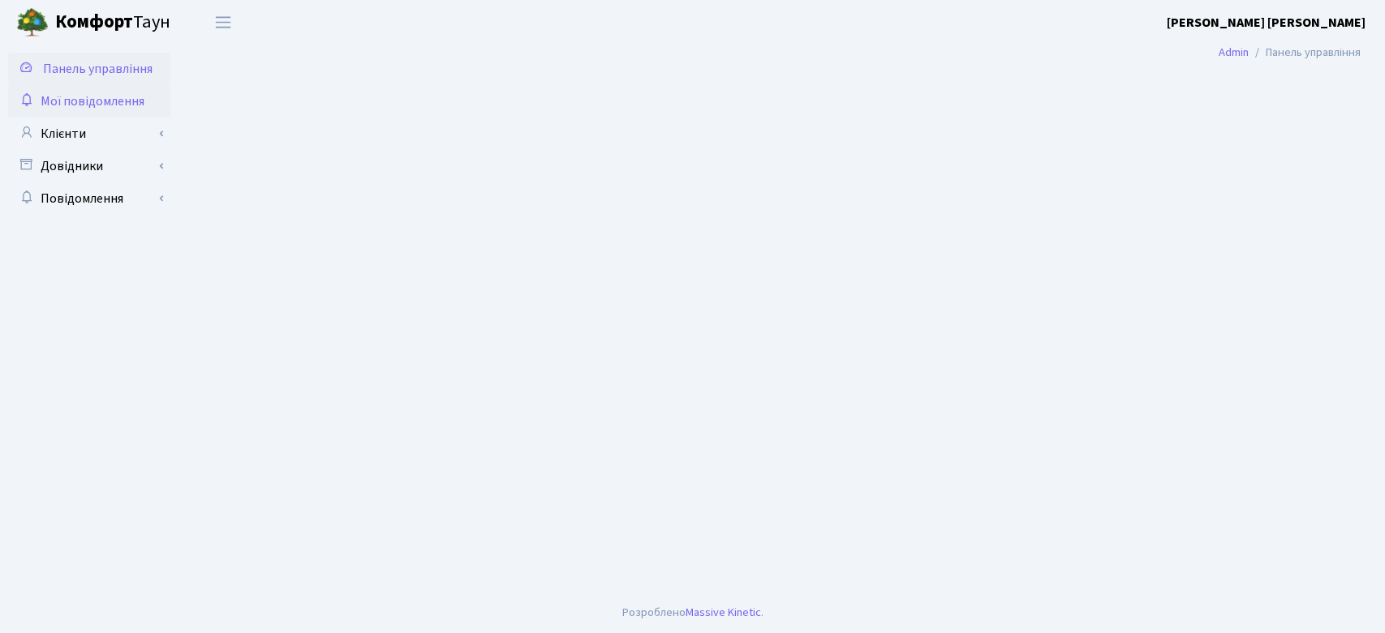
click at [71, 97] on span "Мої повідомлення" at bounding box center [93, 101] width 104 height 18
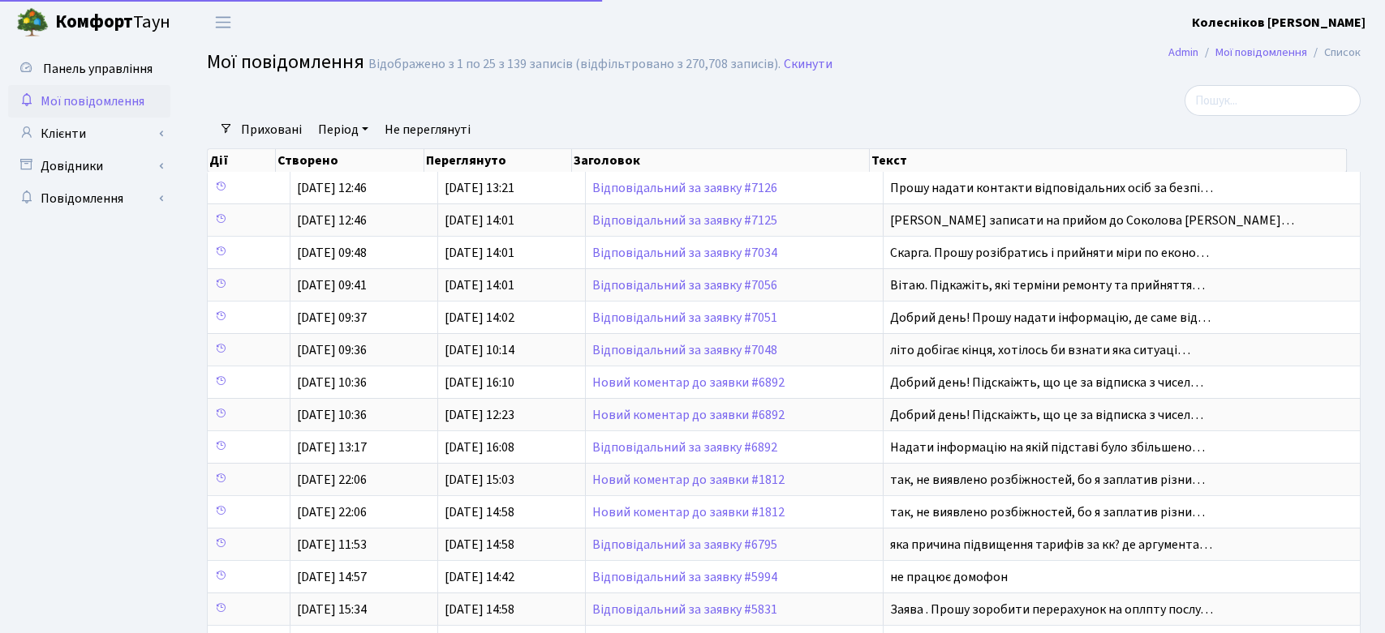
select select "25"
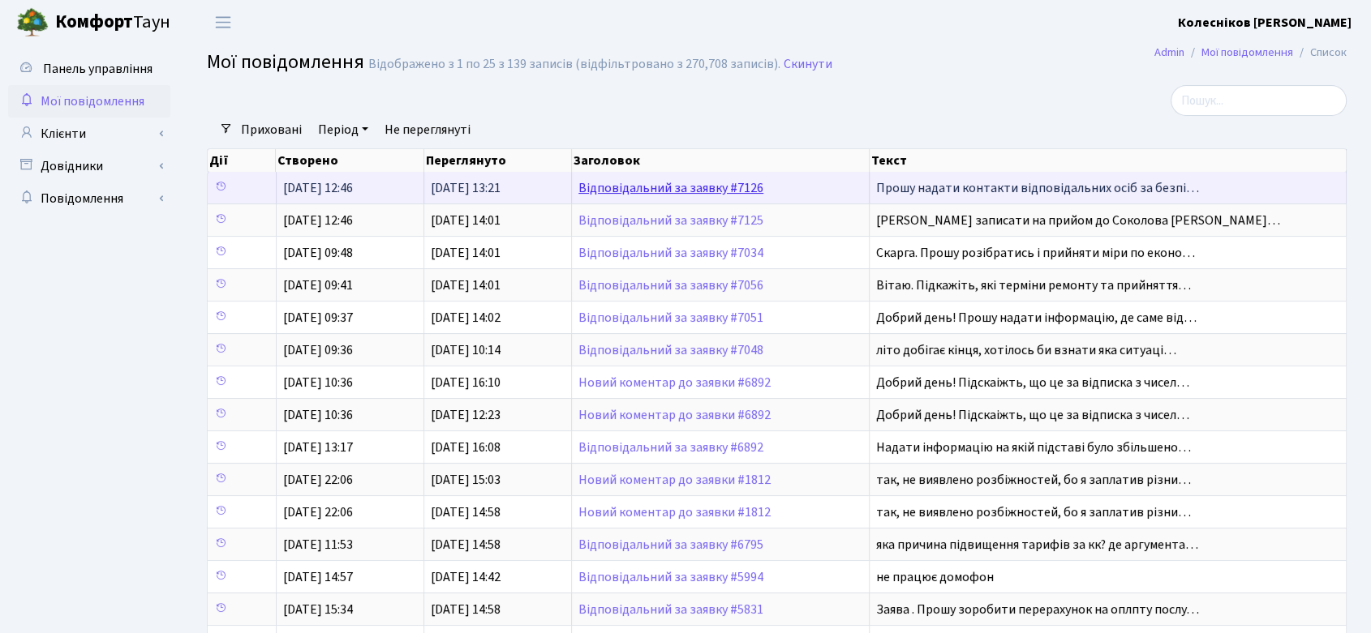
click at [676, 187] on link "Відповідальний за заявку #7126" at bounding box center [670, 188] width 185 height 18
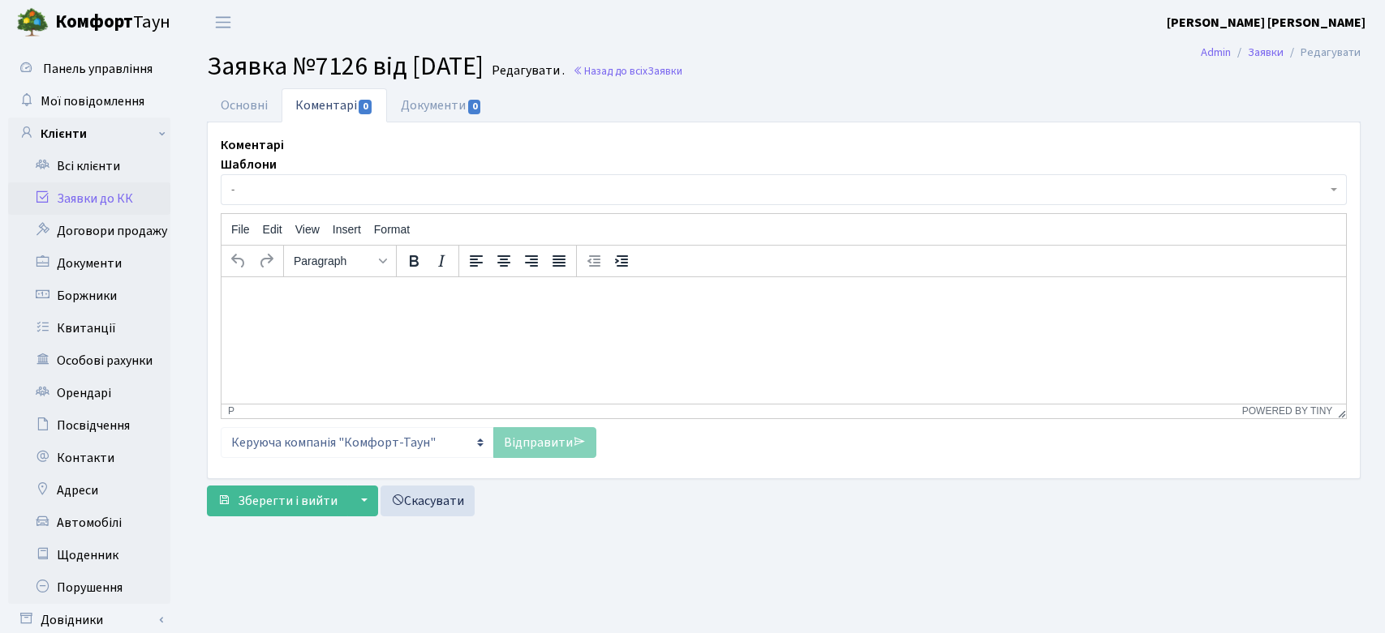
select select "16446"
select select "66"
click at [251, 106] on link "Основні" at bounding box center [244, 104] width 75 height 33
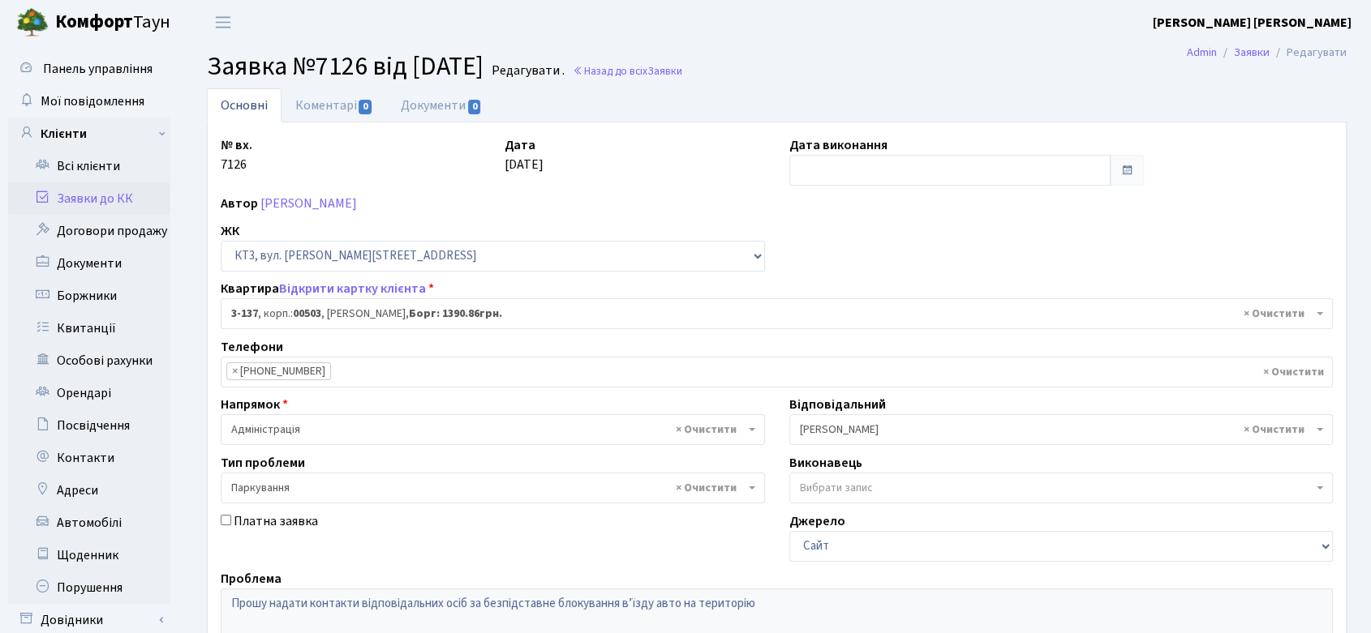
click at [111, 196] on link "Заявки до КК" at bounding box center [89, 199] width 162 height 32
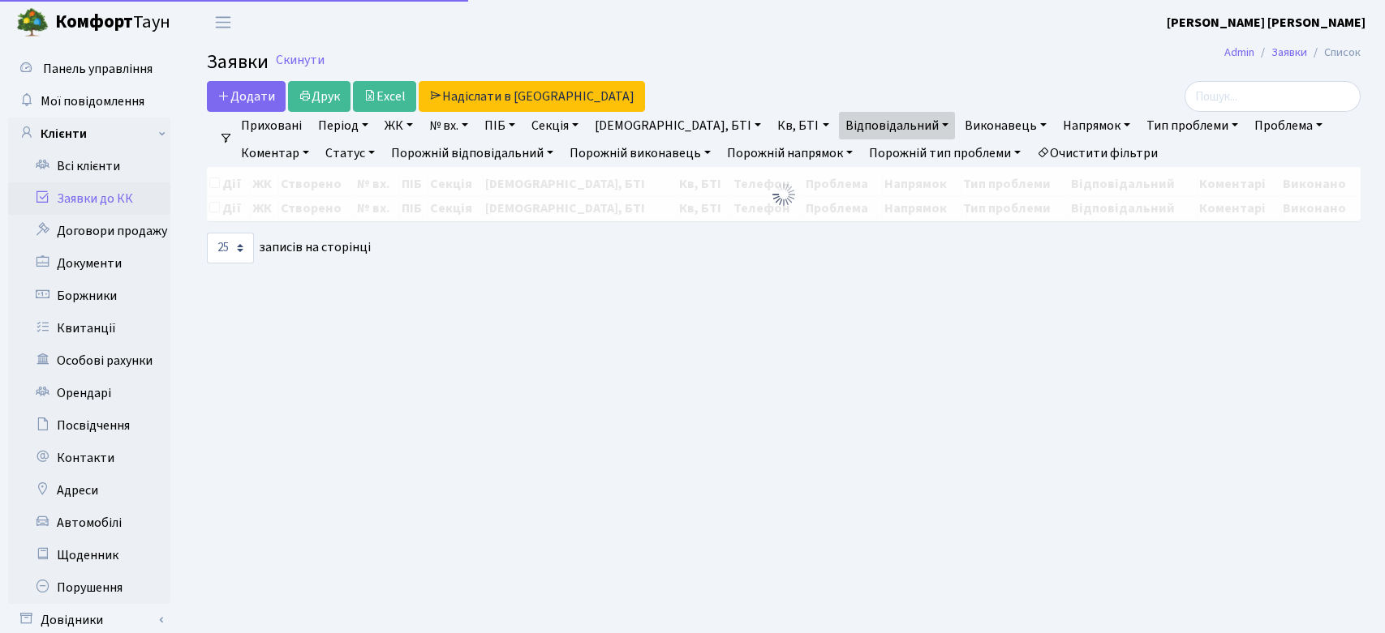
select select "25"
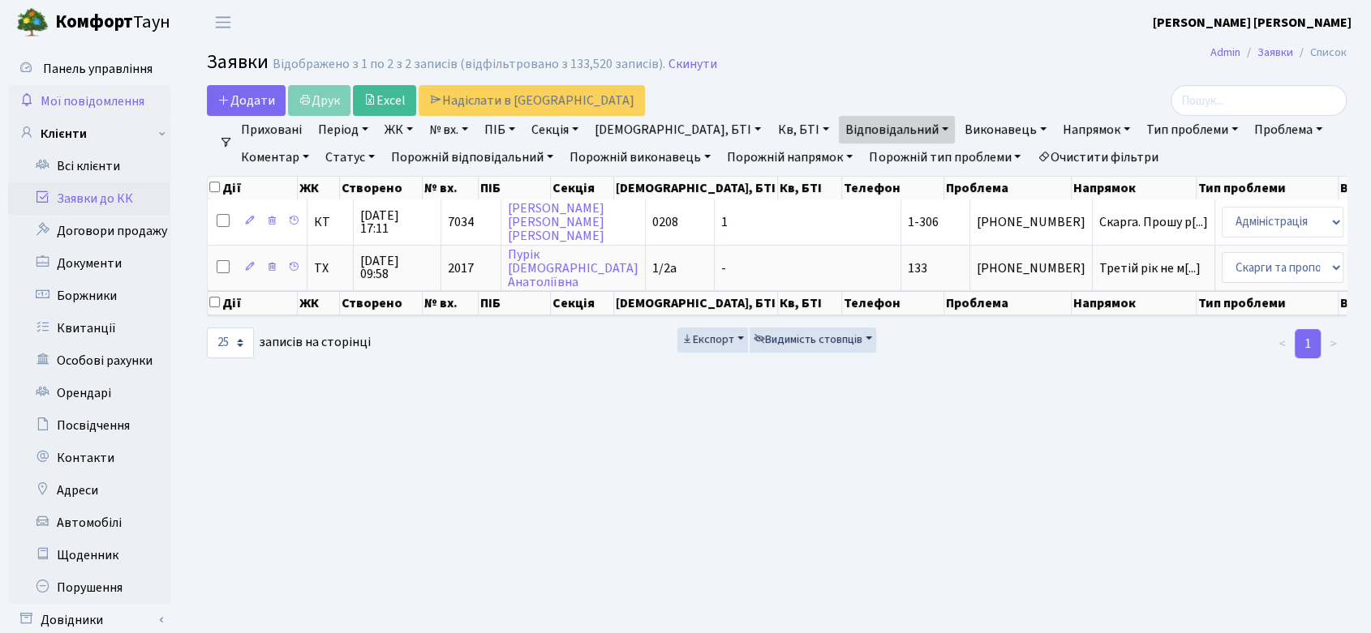
click at [92, 102] on span "Мої повідомлення" at bounding box center [93, 101] width 104 height 18
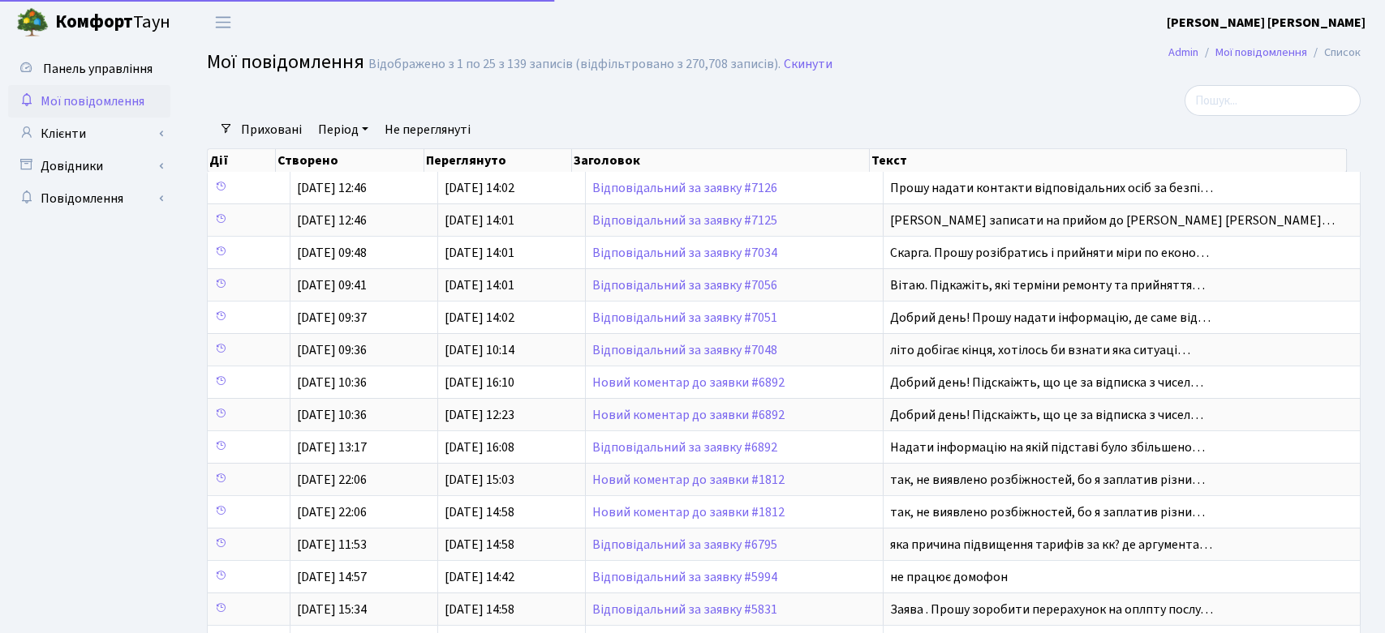
select select "25"
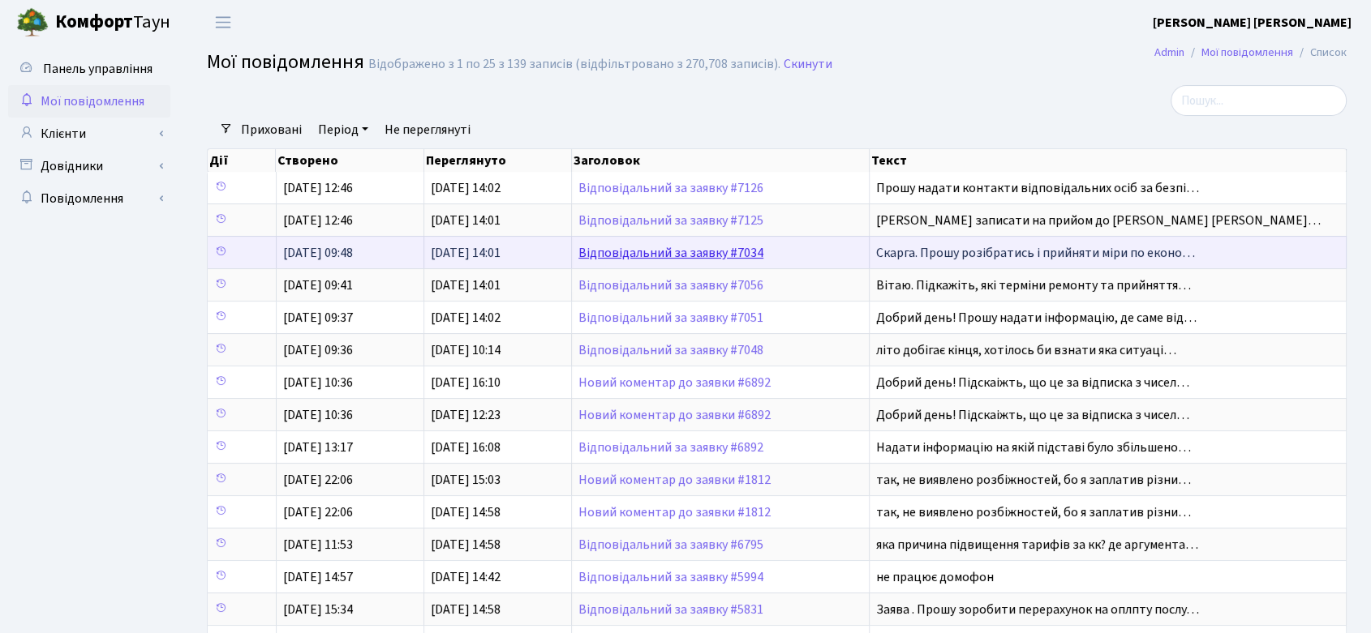
click at [705, 252] on link "Відповідальний за заявку #7034" at bounding box center [670, 253] width 185 height 18
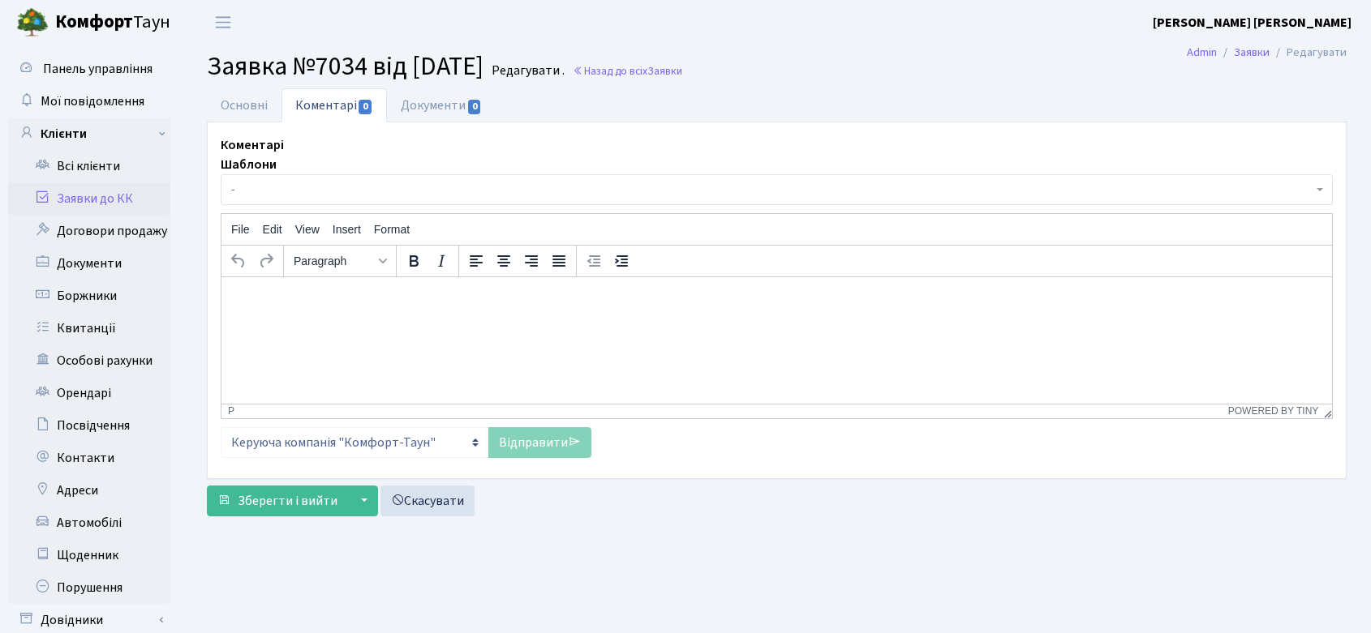
select select "306"
click at [238, 107] on link "Основні" at bounding box center [244, 104] width 75 height 33
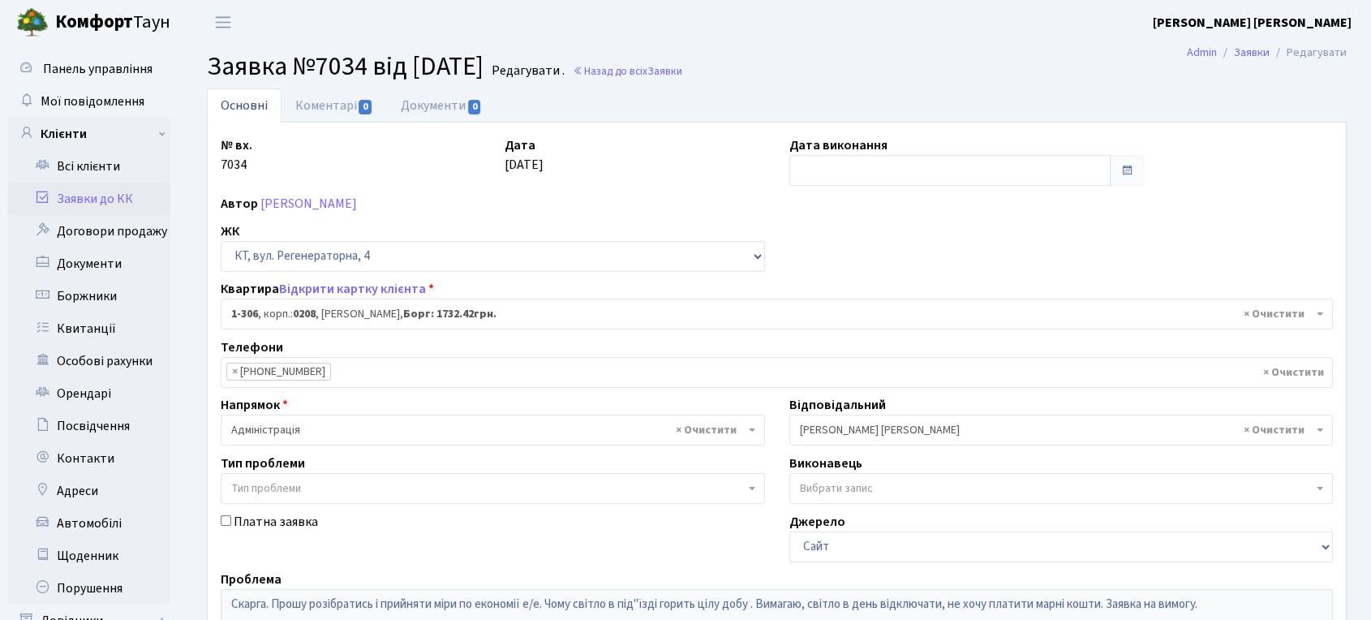
click at [878, 423] on span "× Колесніков В." at bounding box center [1056, 430] width 513 height 16
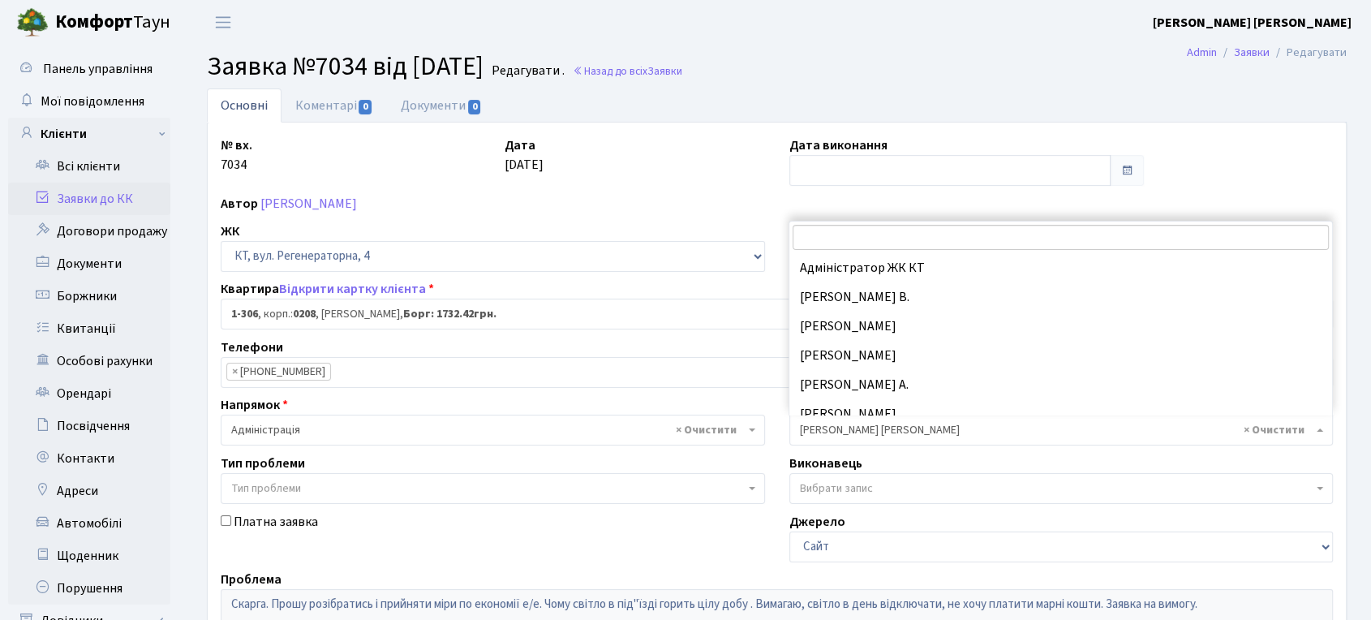
scroll to position [146, 0]
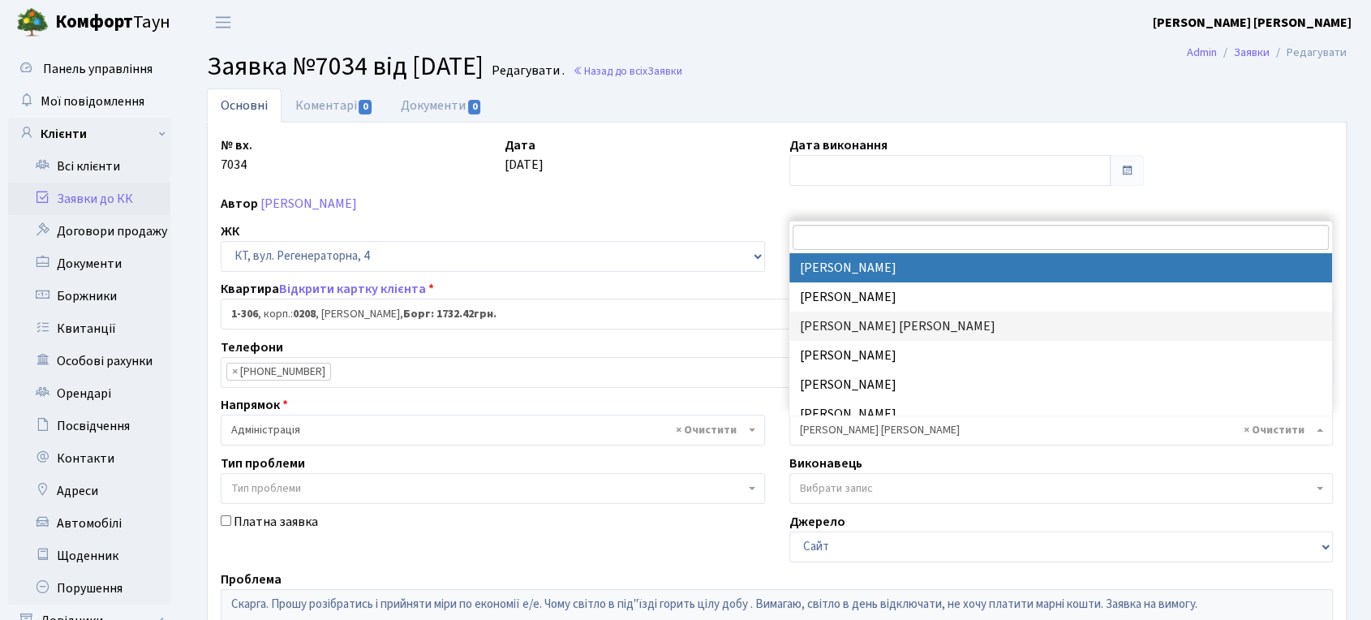
click at [853, 229] on input "search" at bounding box center [1060, 237] width 536 height 25
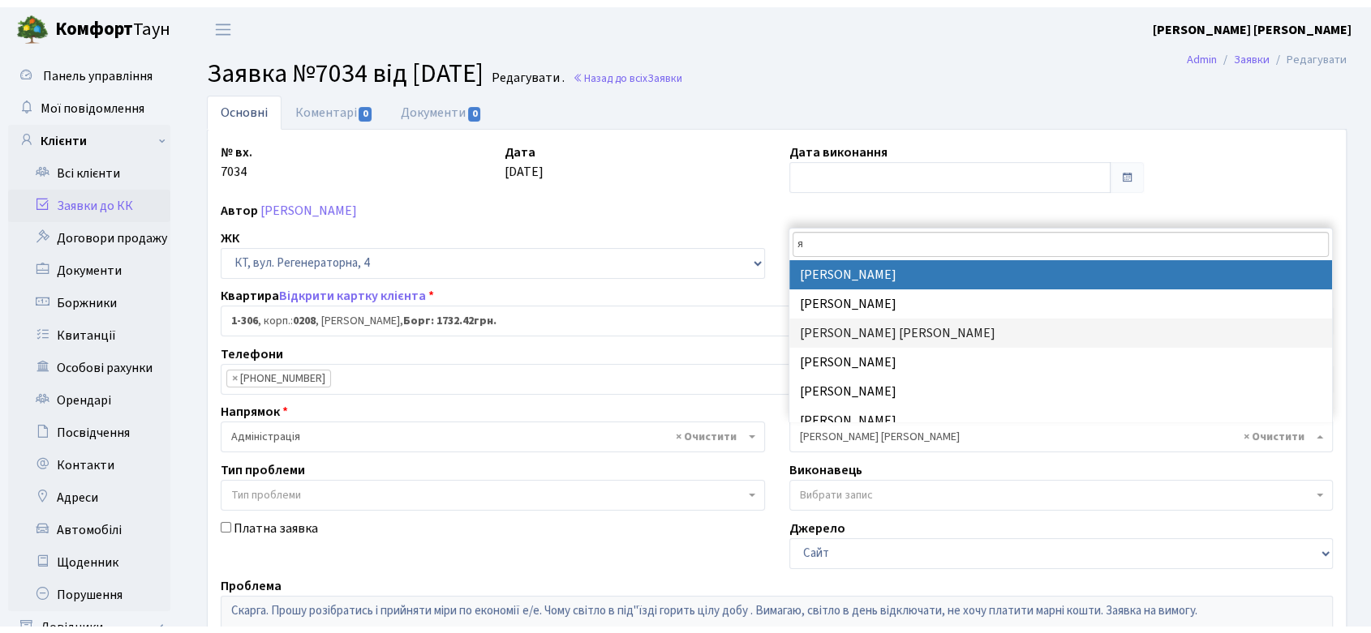
scroll to position [0, 0]
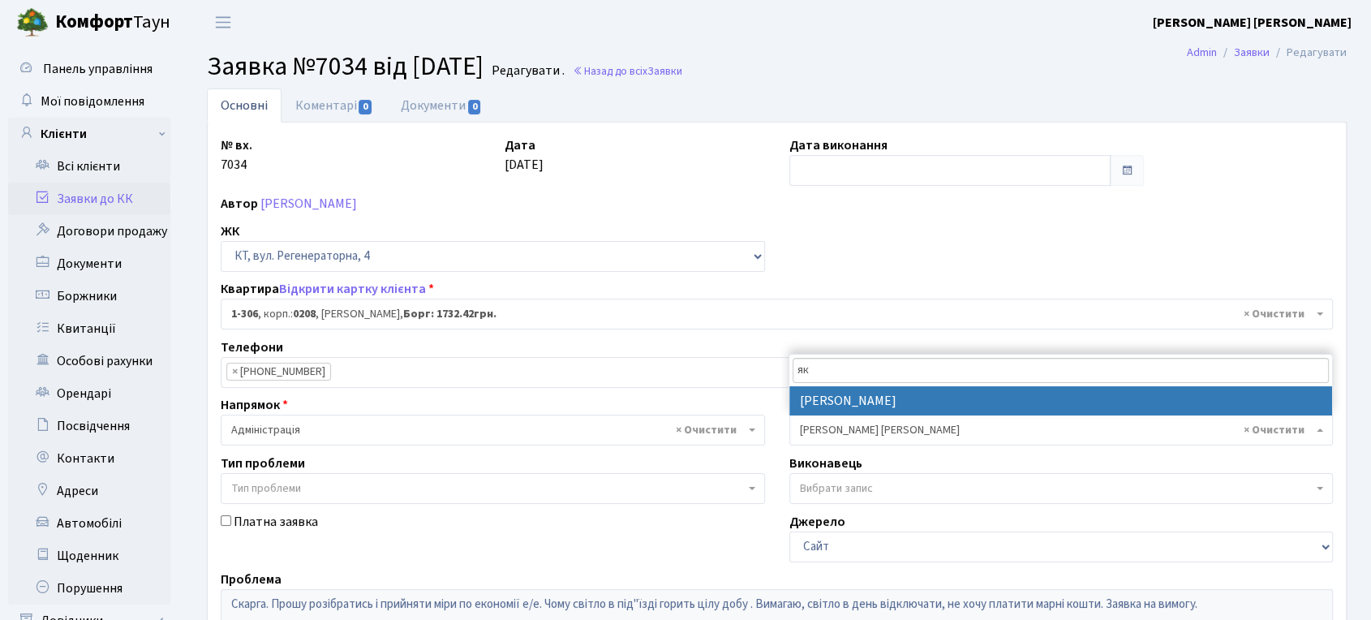
type input "як"
select select "110"
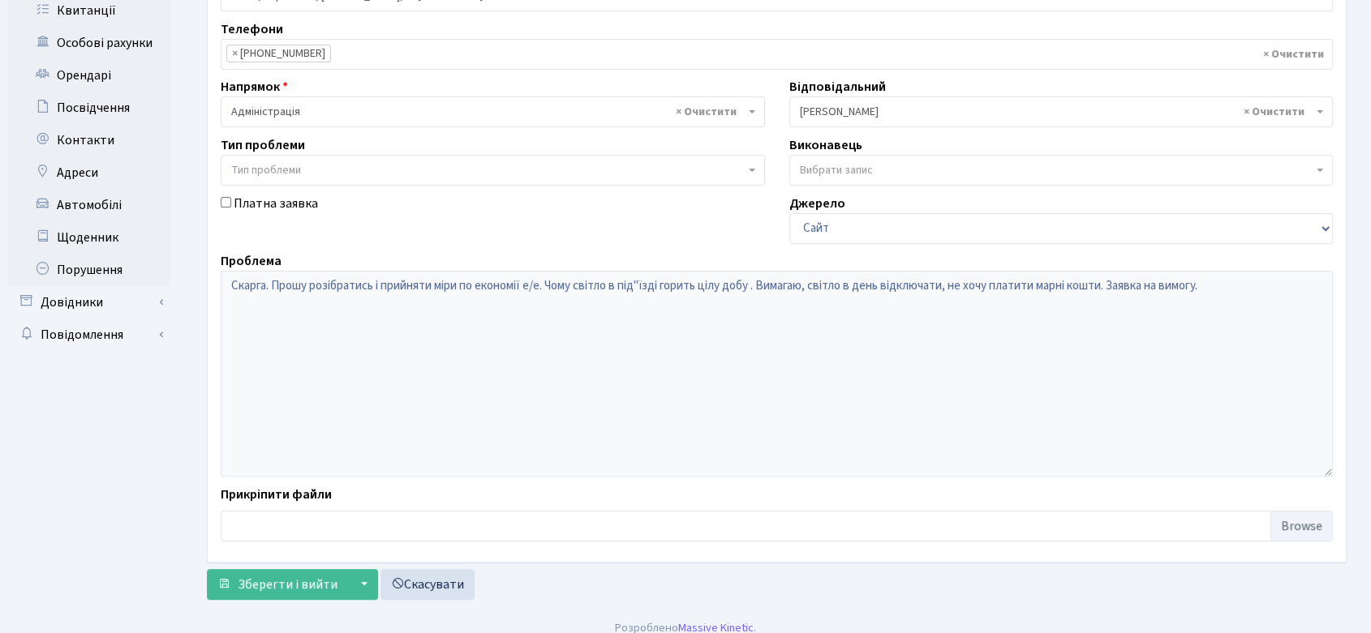
scroll to position [332, 0]
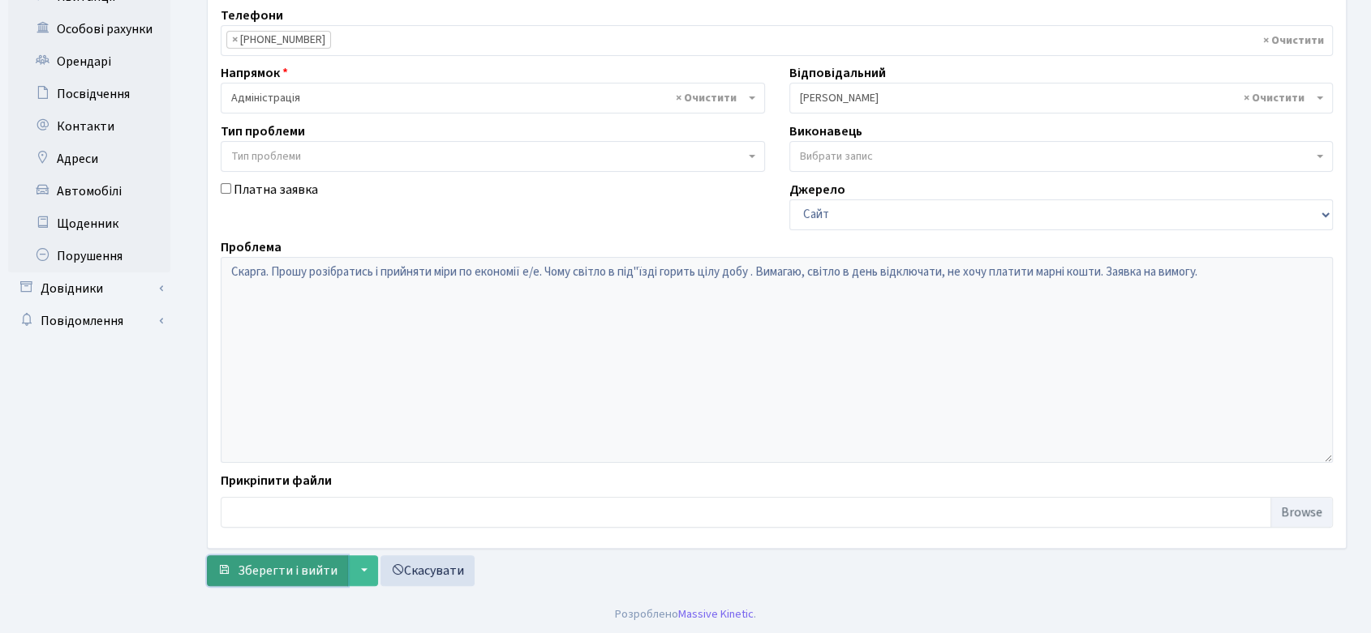
click at [314, 571] on span "Зберегти і вийти" at bounding box center [288, 571] width 100 height 18
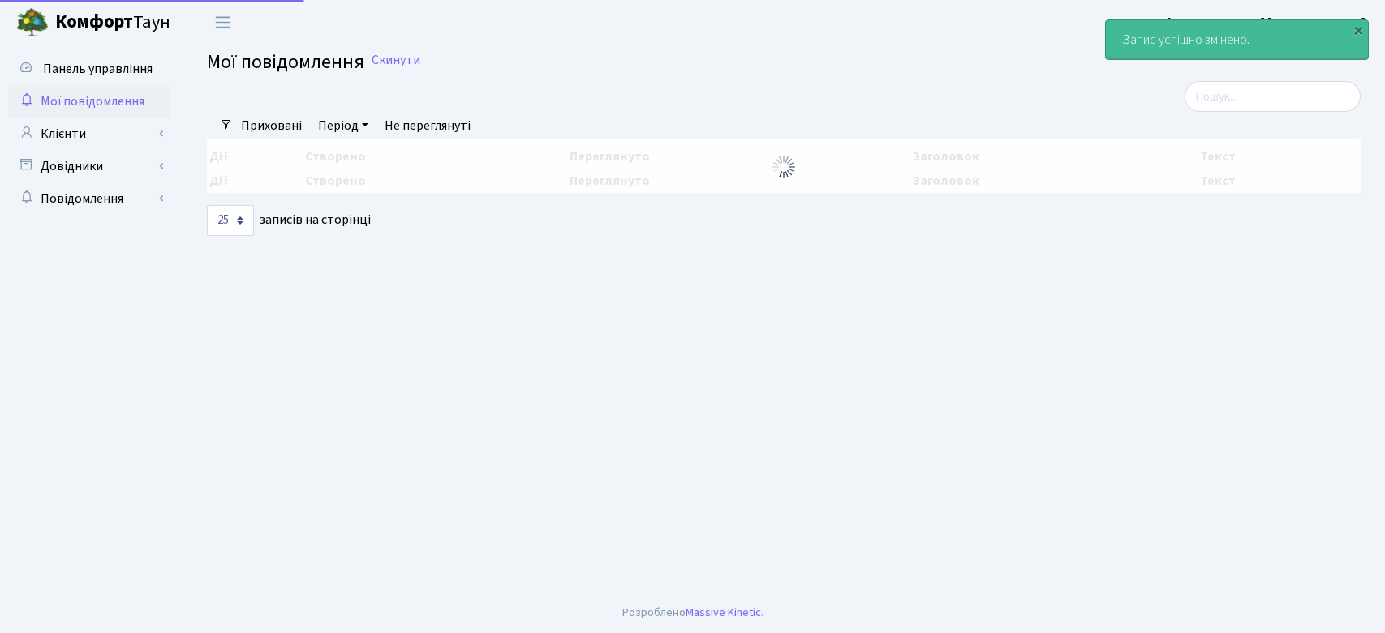
select select "25"
